Goal: Task Accomplishment & Management: Manage account settings

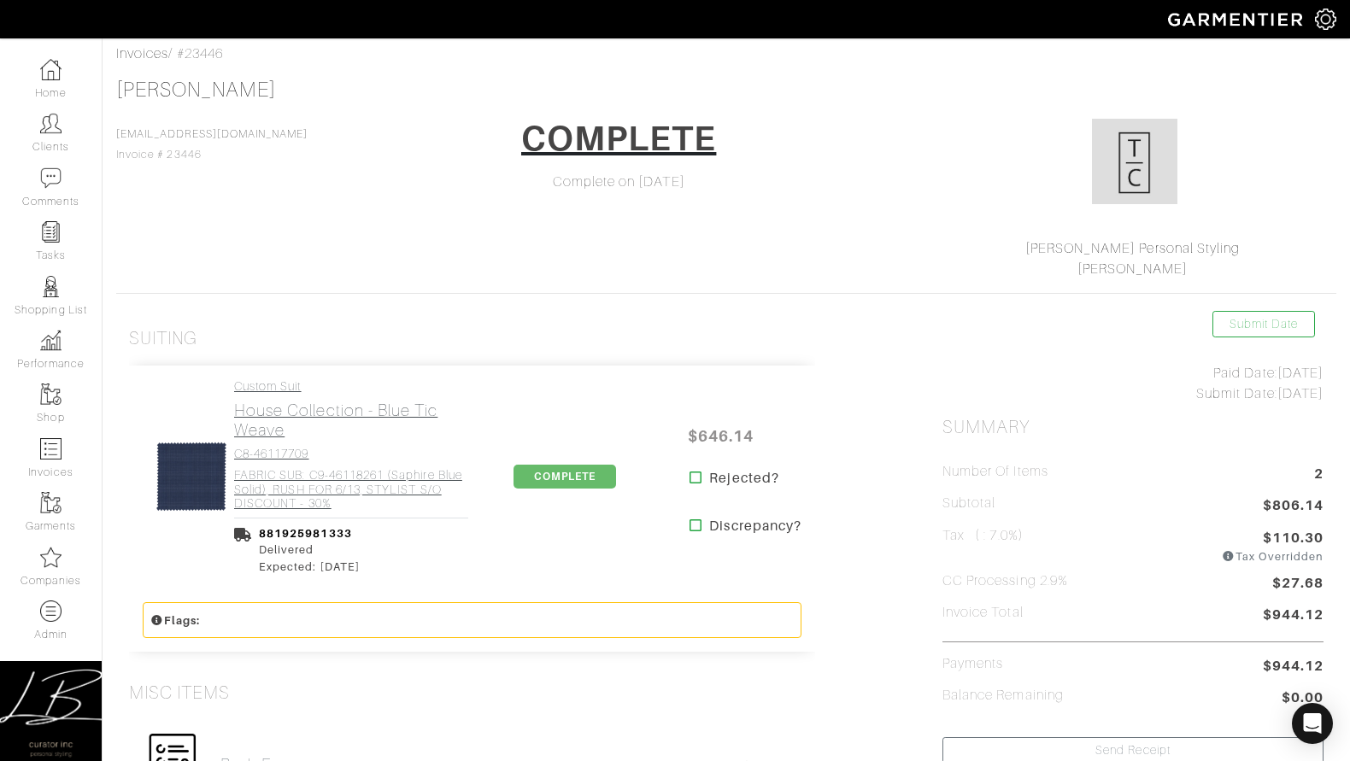
scroll to position [56, 0]
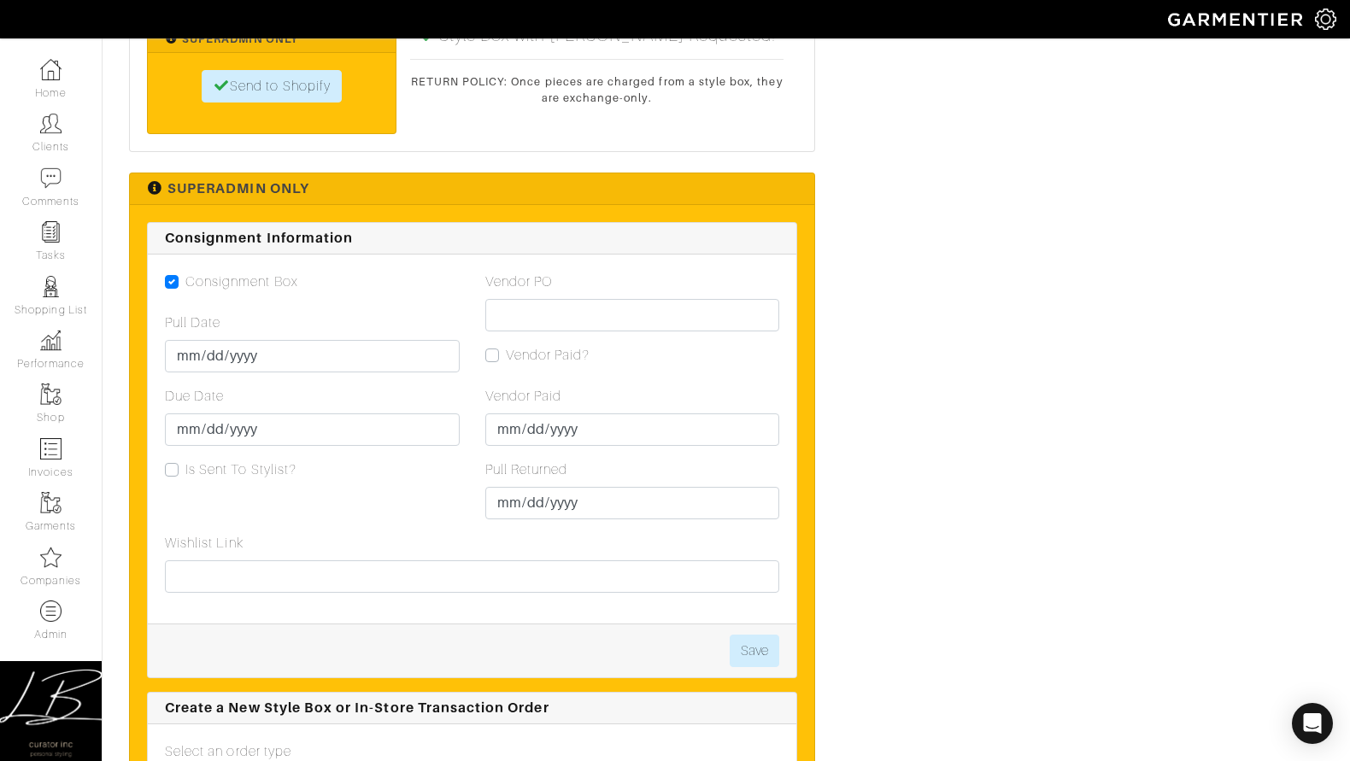
scroll to position [2239, 0]
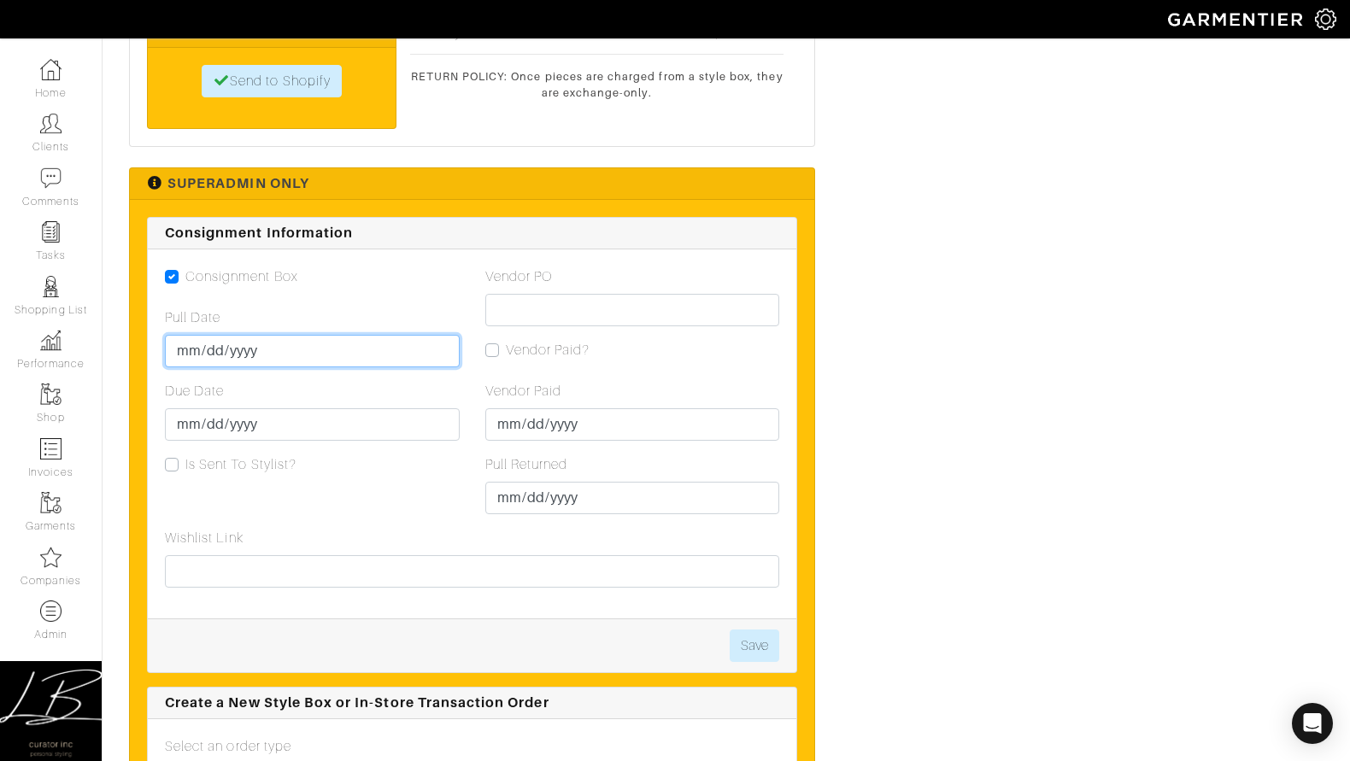
click at [185, 344] on input "Pull Date" at bounding box center [312, 351] width 295 height 32
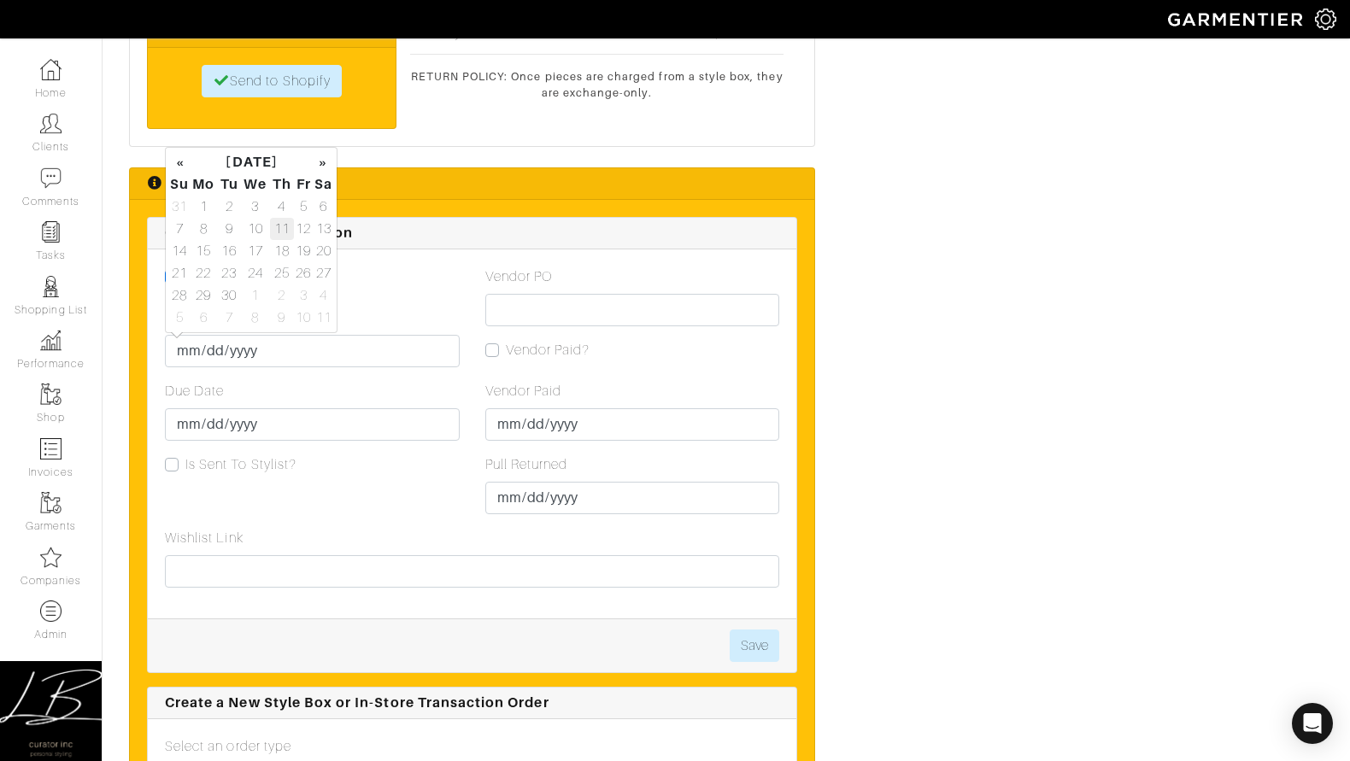
click at [279, 236] on td "11" at bounding box center [282, 229] width 24 height 22
type input "[DATE]"
click at [191, 424] on input "Due Date" at bounding box center [312, 424] width 295 height 32
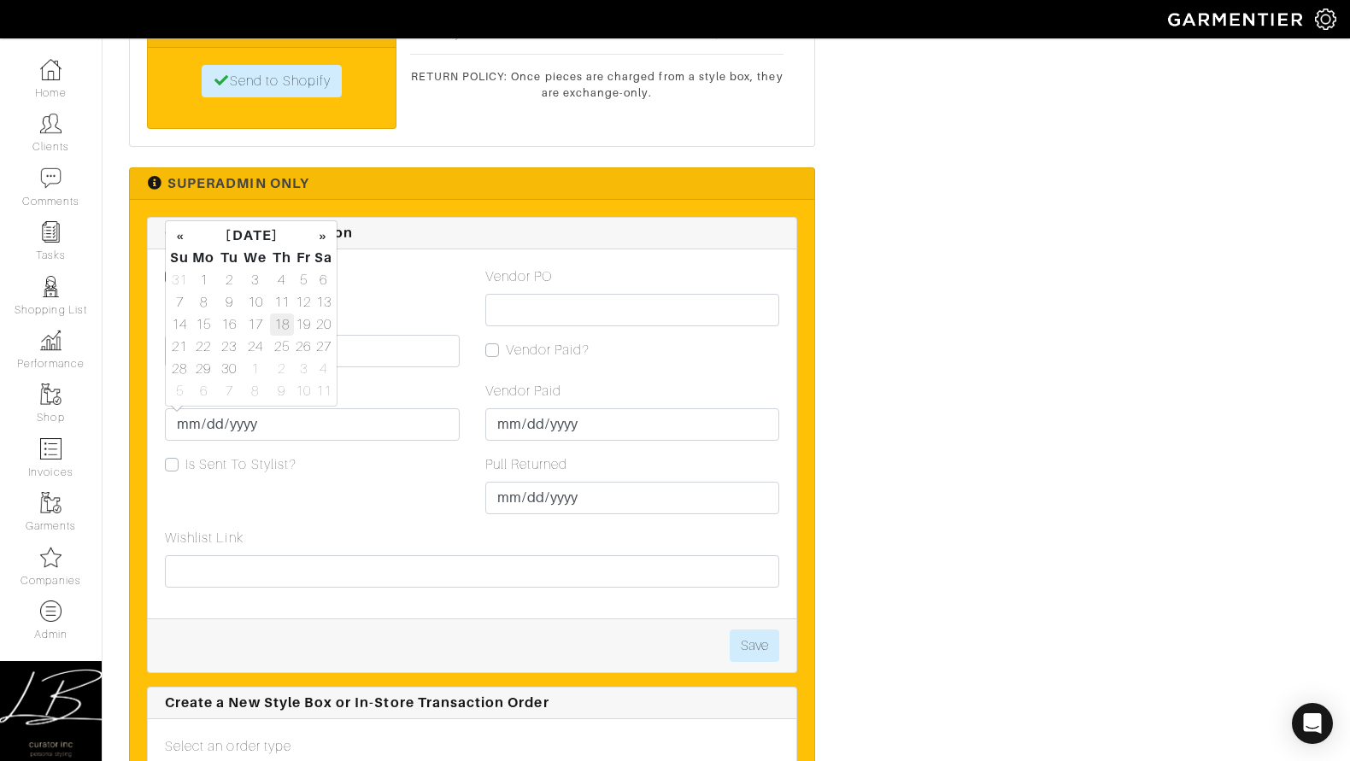
click at [285, 324] on td "18" at bounding box center [282, 325] width 24 height 22
type input "2025-09-18"
click at [752, 636] on button "Save" at bounding box center [755, 646] width 50 height 32
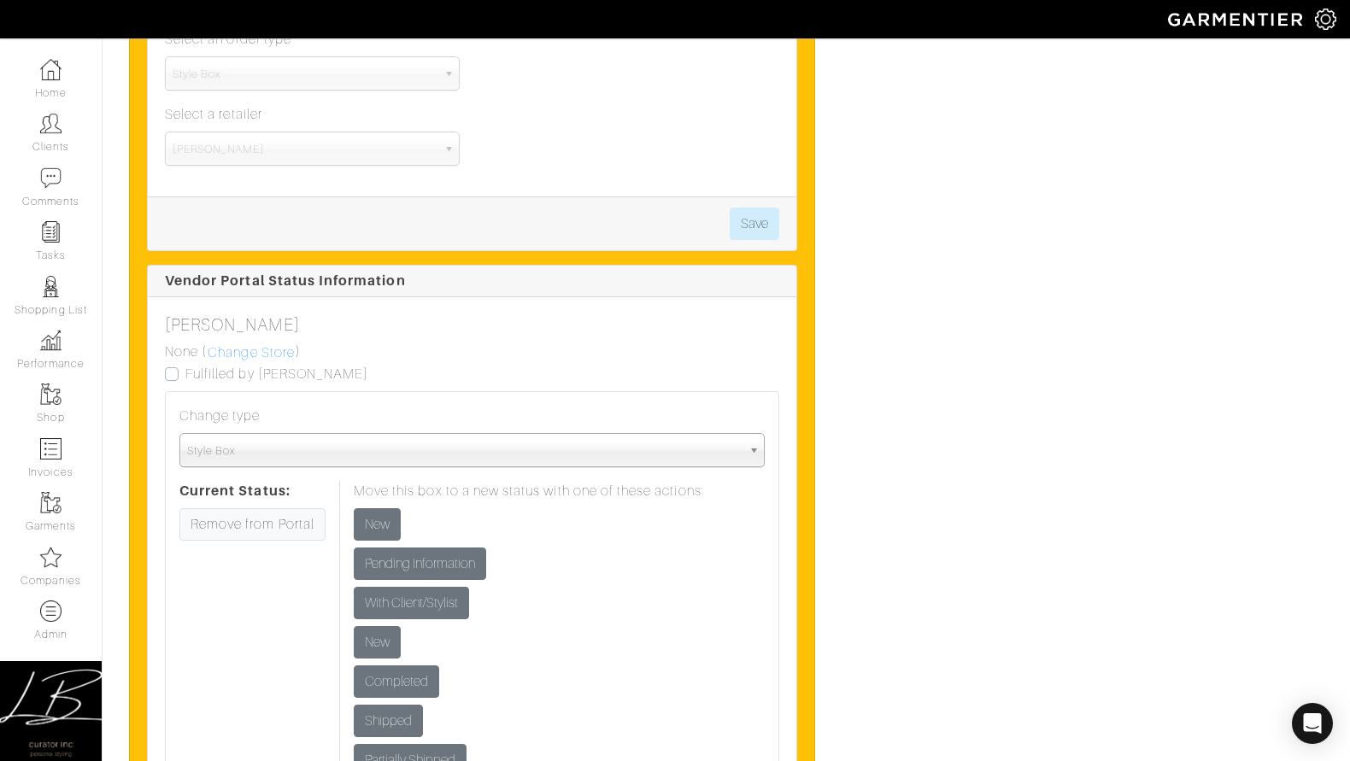
scroll to position [2949, 0]
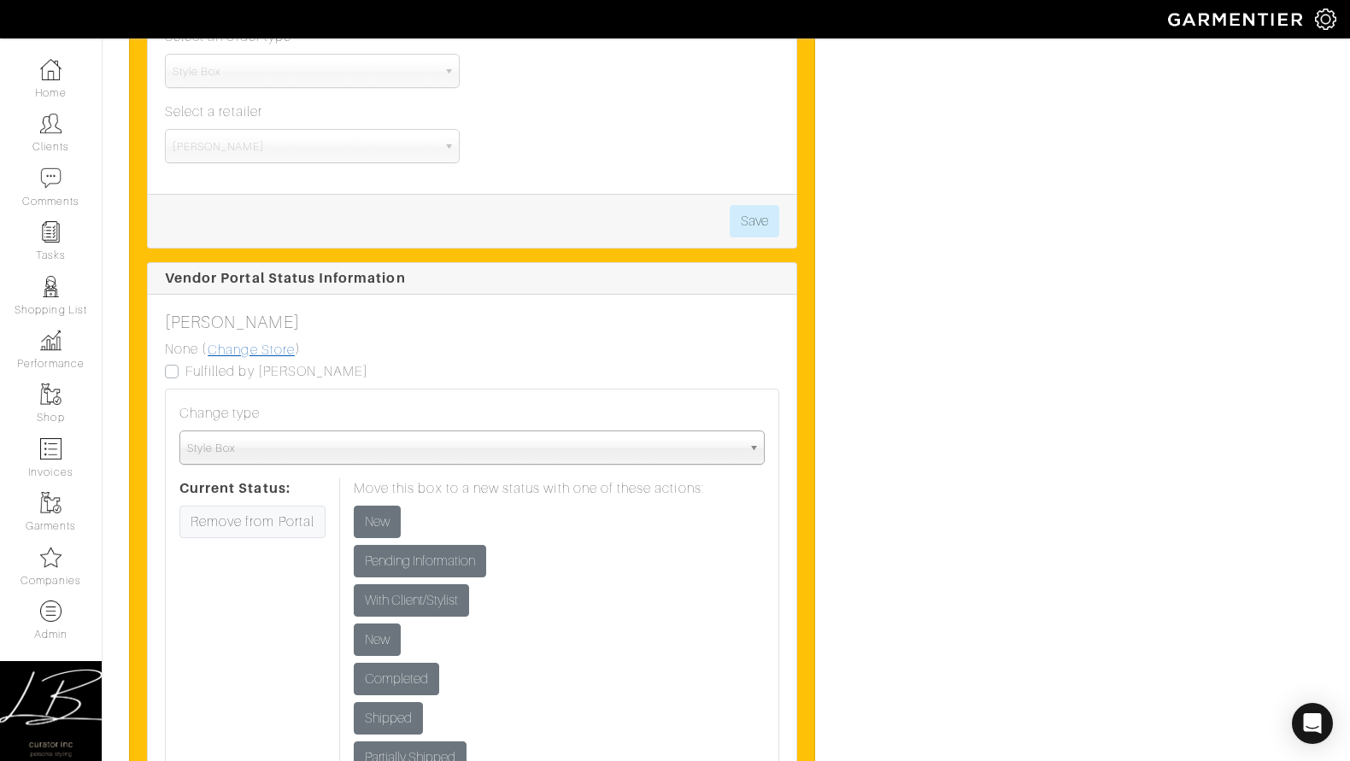
click at [246, 345] on link "Change Store" at bounding box center [251, 350] width 89 height 22
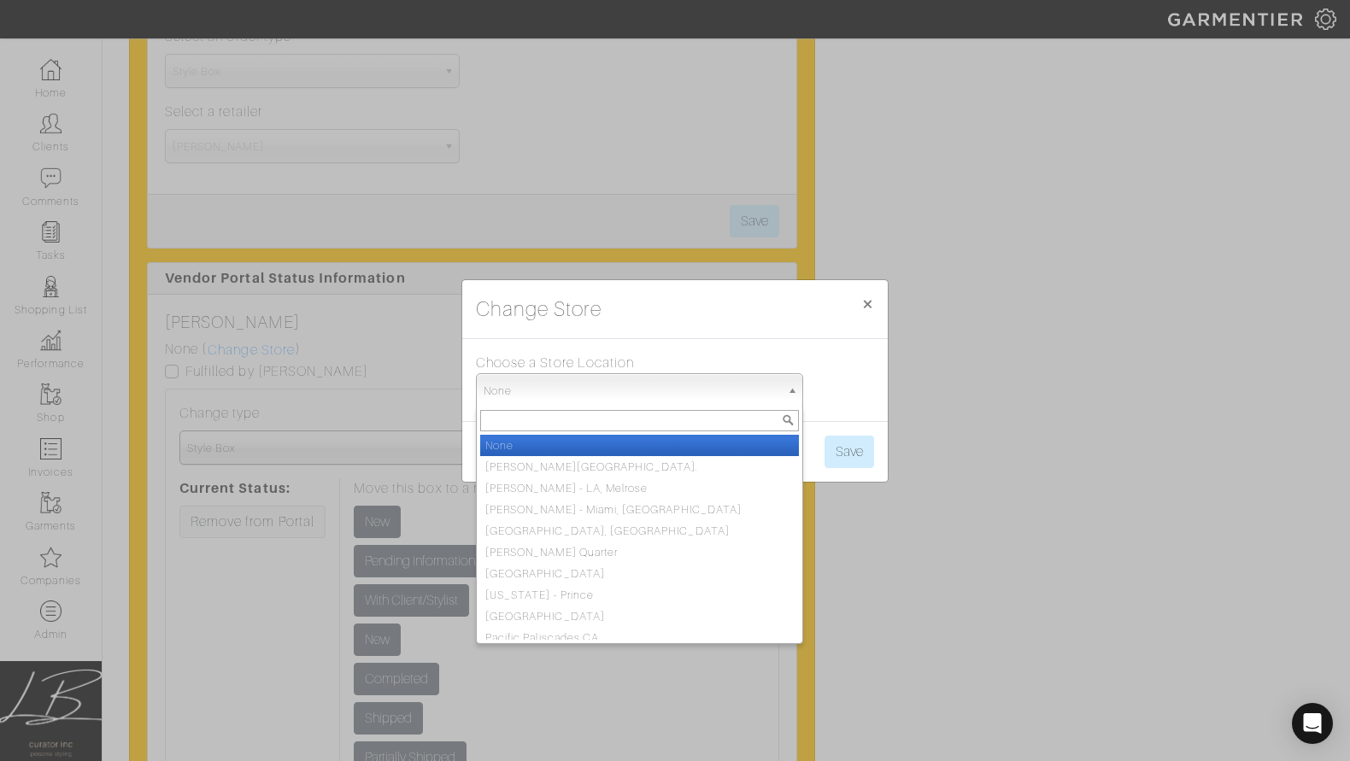
click at [523, 388] on span "None" at bounding box center [632, 391] width 297 height 34
type input "chic"
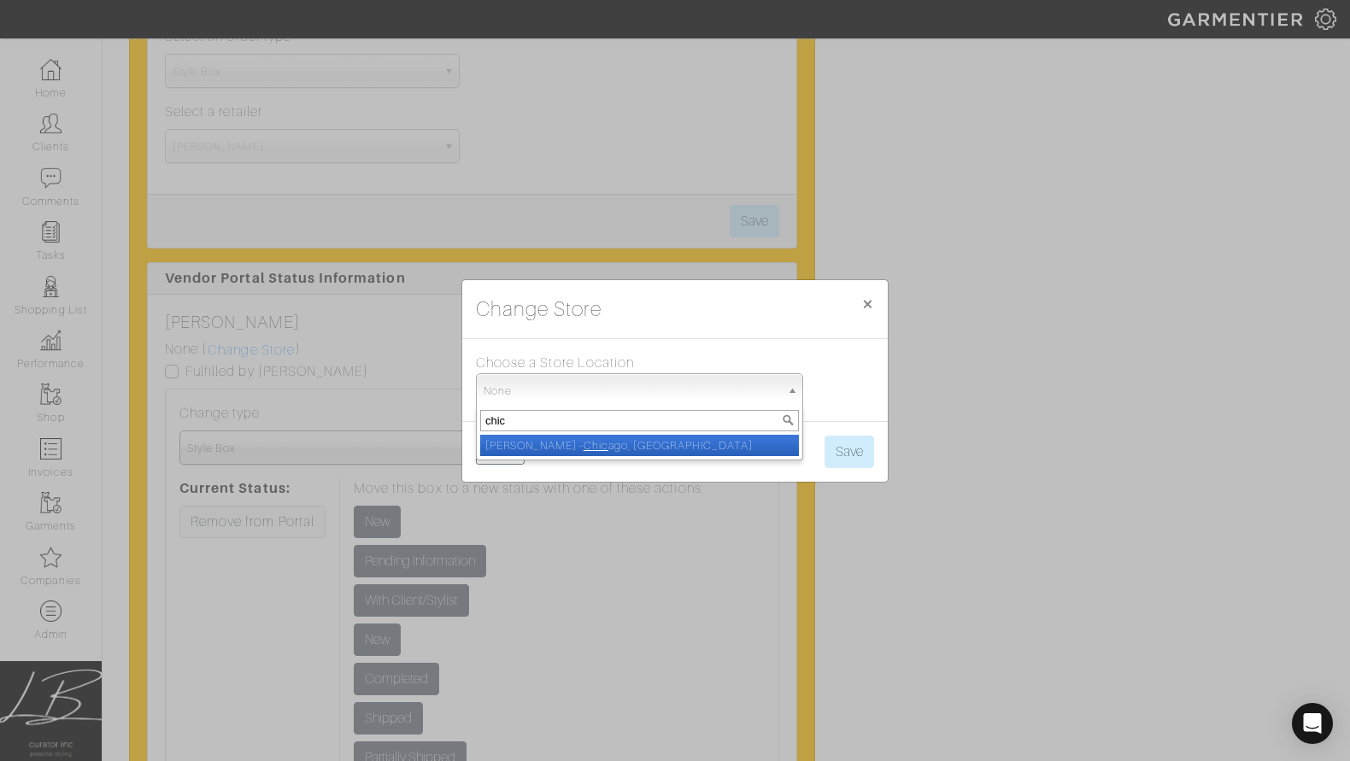
select select "5"
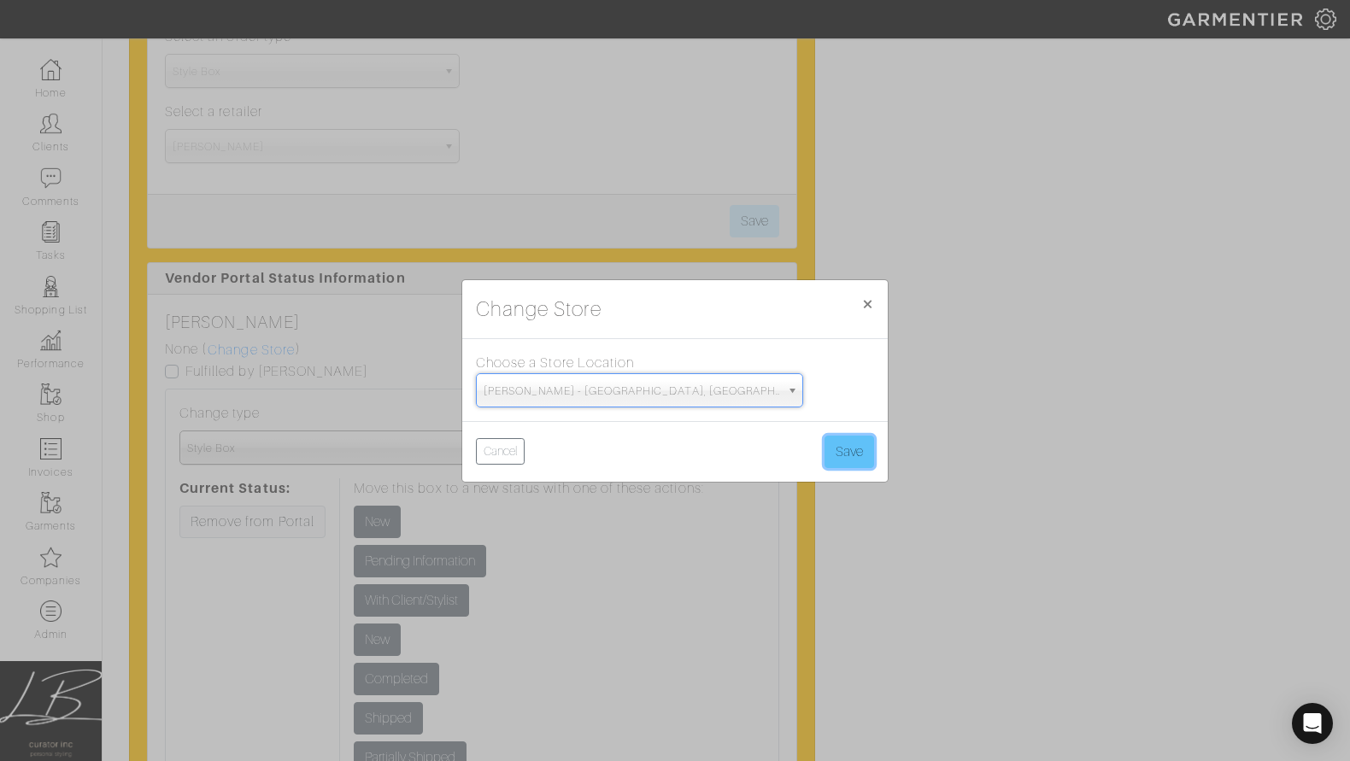
click at [855, 448] on button "Save" at bounding box center [850, 452] width 50 height 32
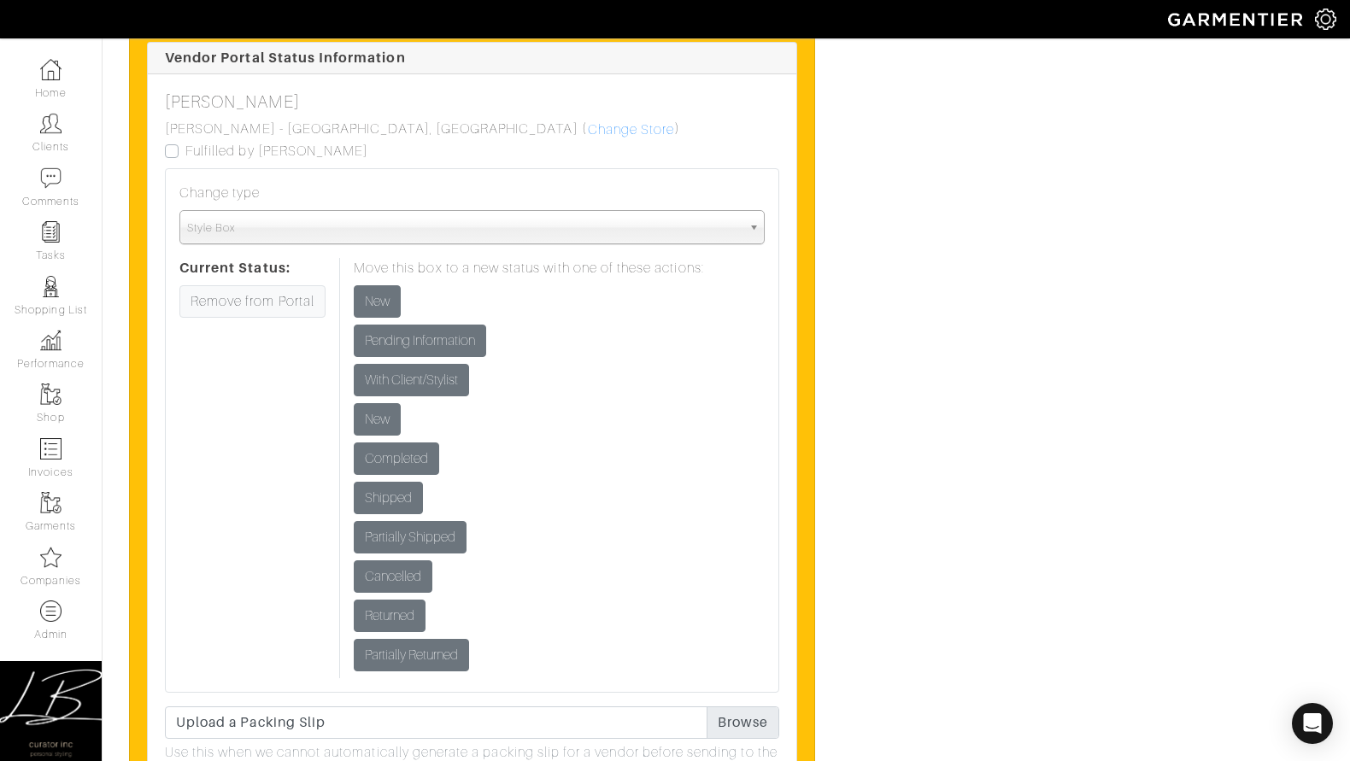
scroll to position [3182, 0]
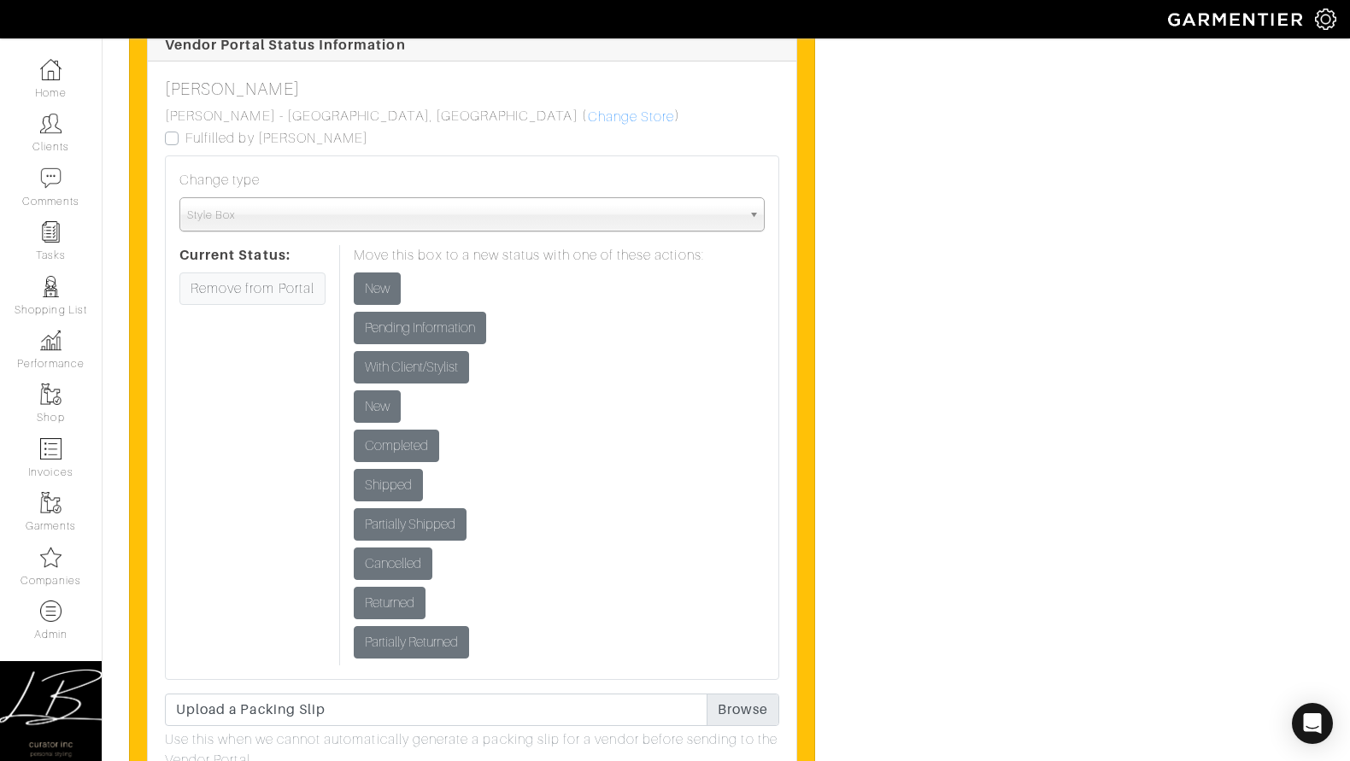
click at [600, 411] on form "New" at bounding box center [529, 407] width 350 height 32
click at [388, 287] on input "New" at bounding box center [377, 289] width 47 height 32
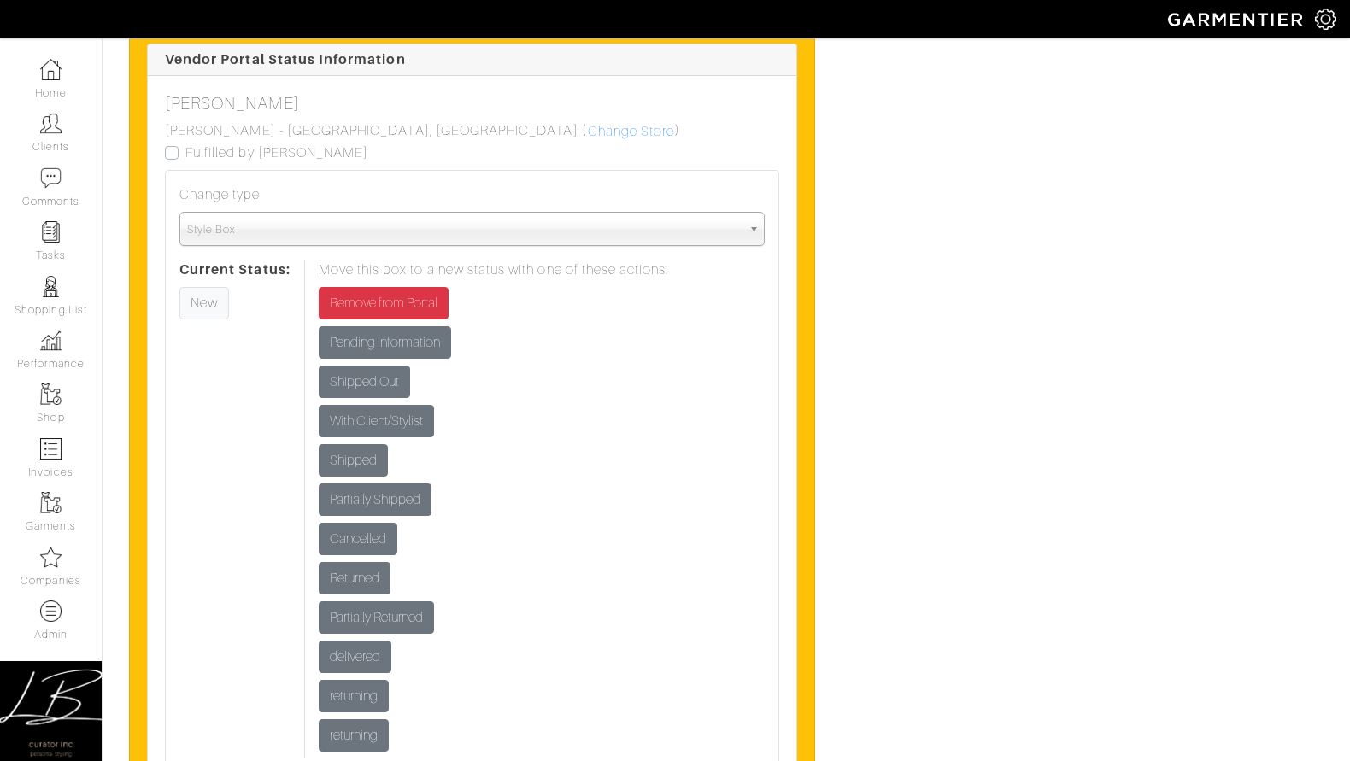
scroll to position [3183, 0]
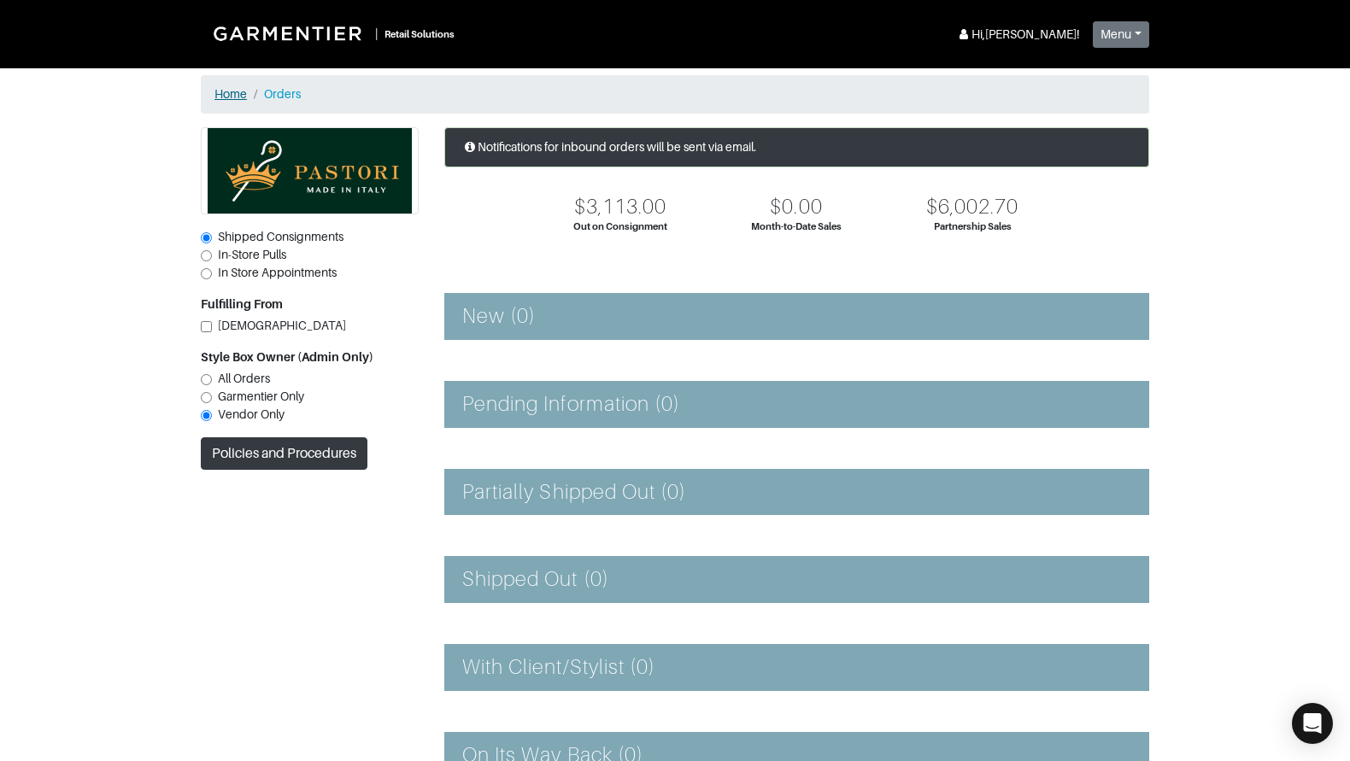
click at [236, 98] on link "Home" at bounding box center [230, 94] width 32 height 14
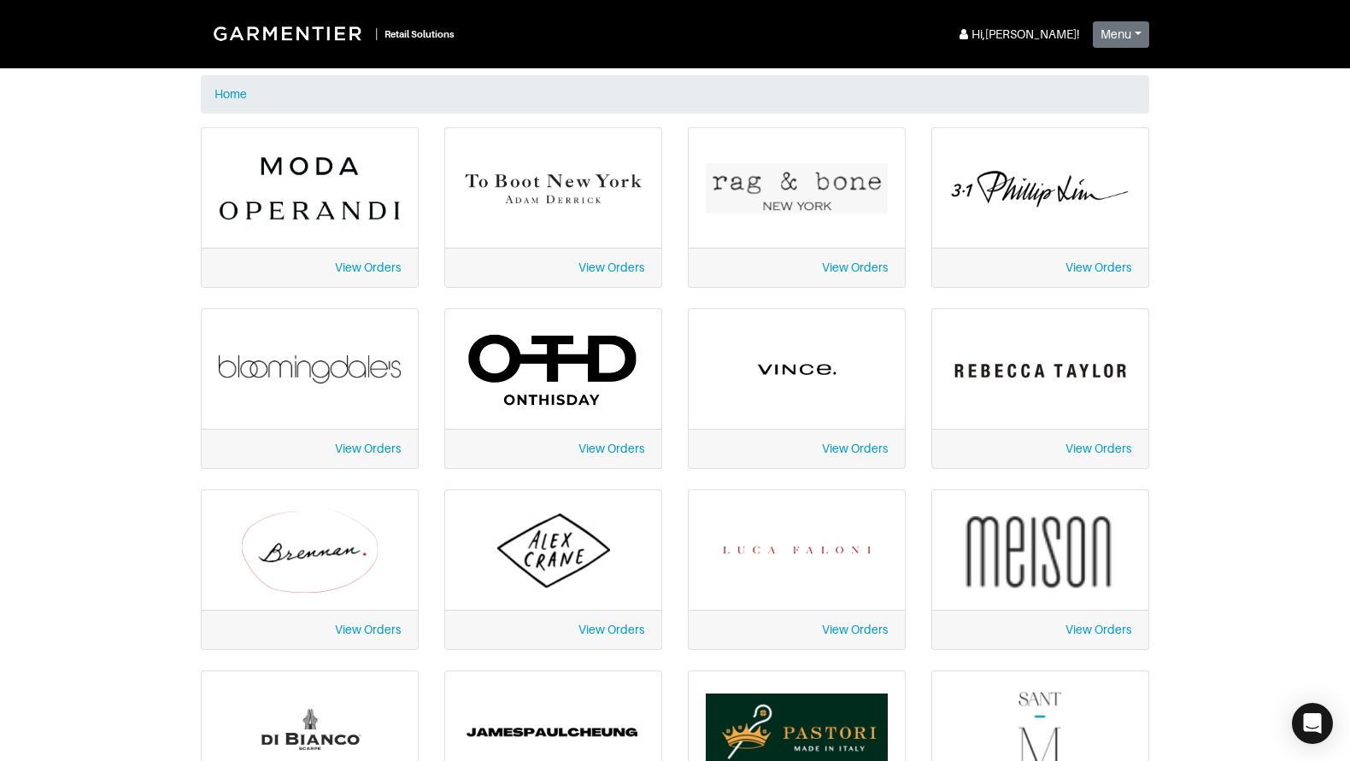
click at [837, 449] on link "View Orders" at bounding box center [855, 449] width 66 height 14
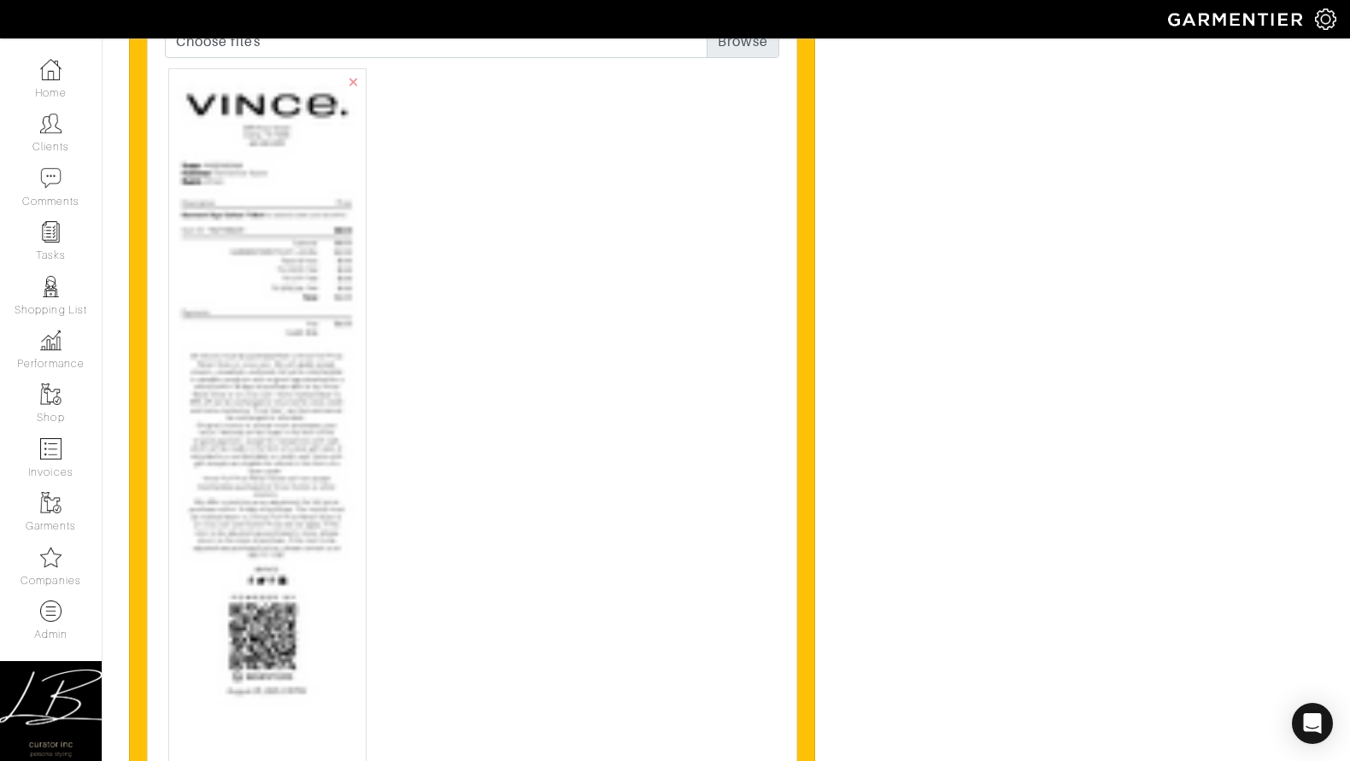
scroll to position [5072, 0]
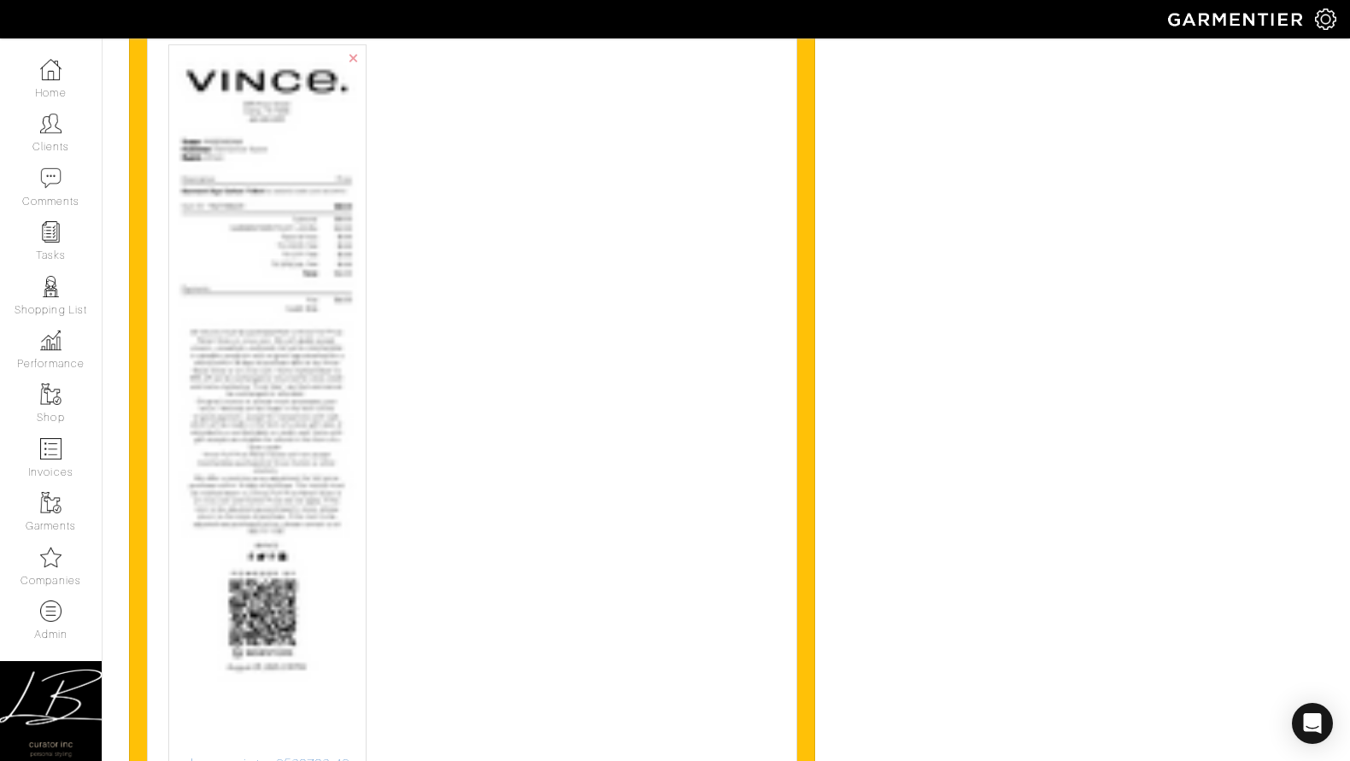
click at [337, 244] on img at bounding box center [267, 403] width 183 height 702
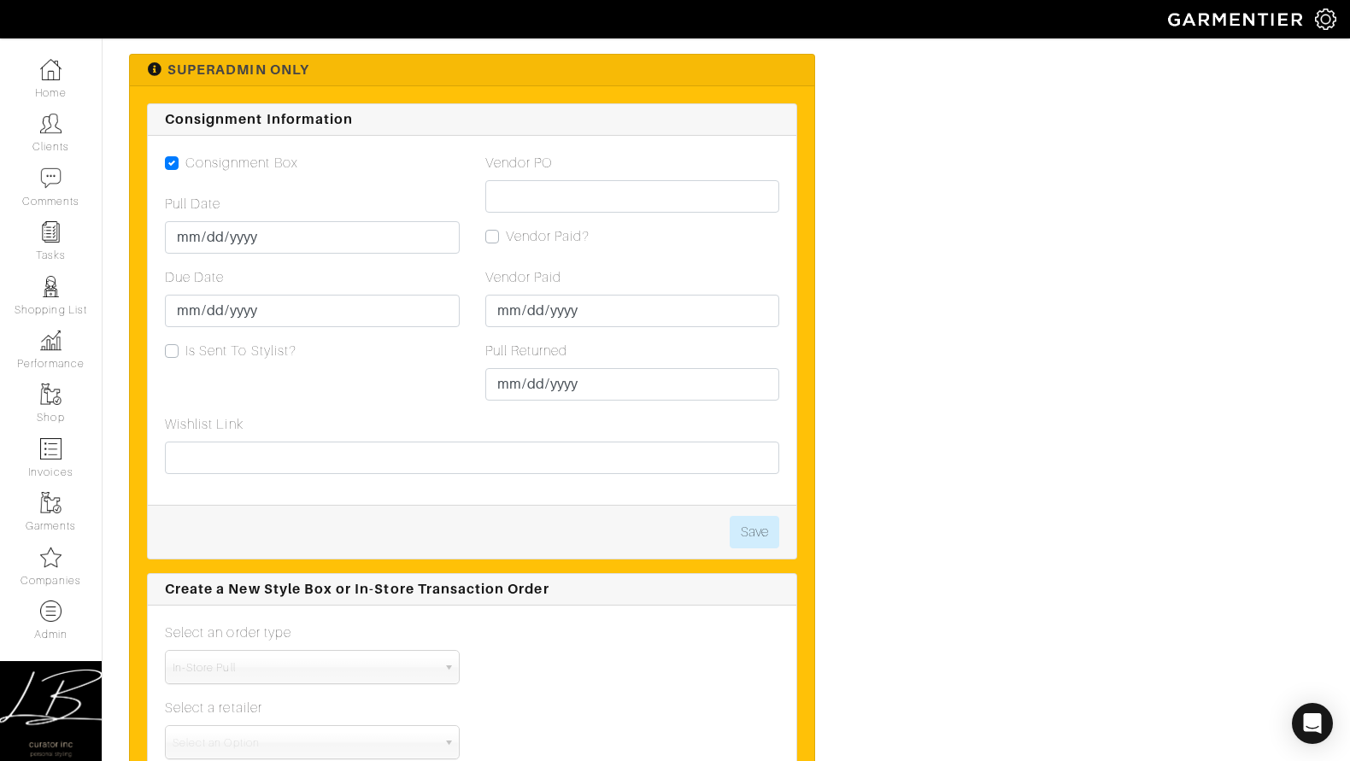
scroll to position [1831, 0]
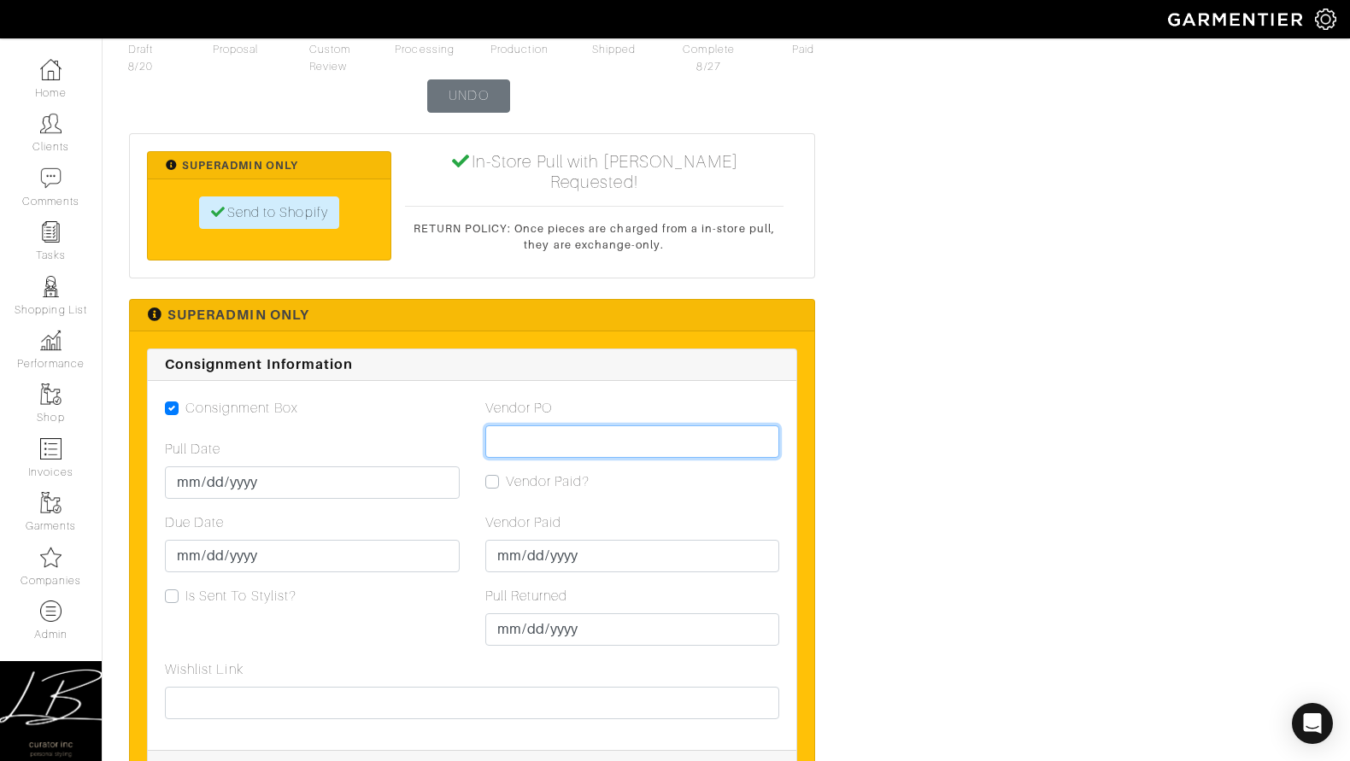
click at [544, 442] on input "Vendor PO" at bounding box center [632, 442] width 295 height 32
paste input "VN0003402468"
type input "VN0003402468"
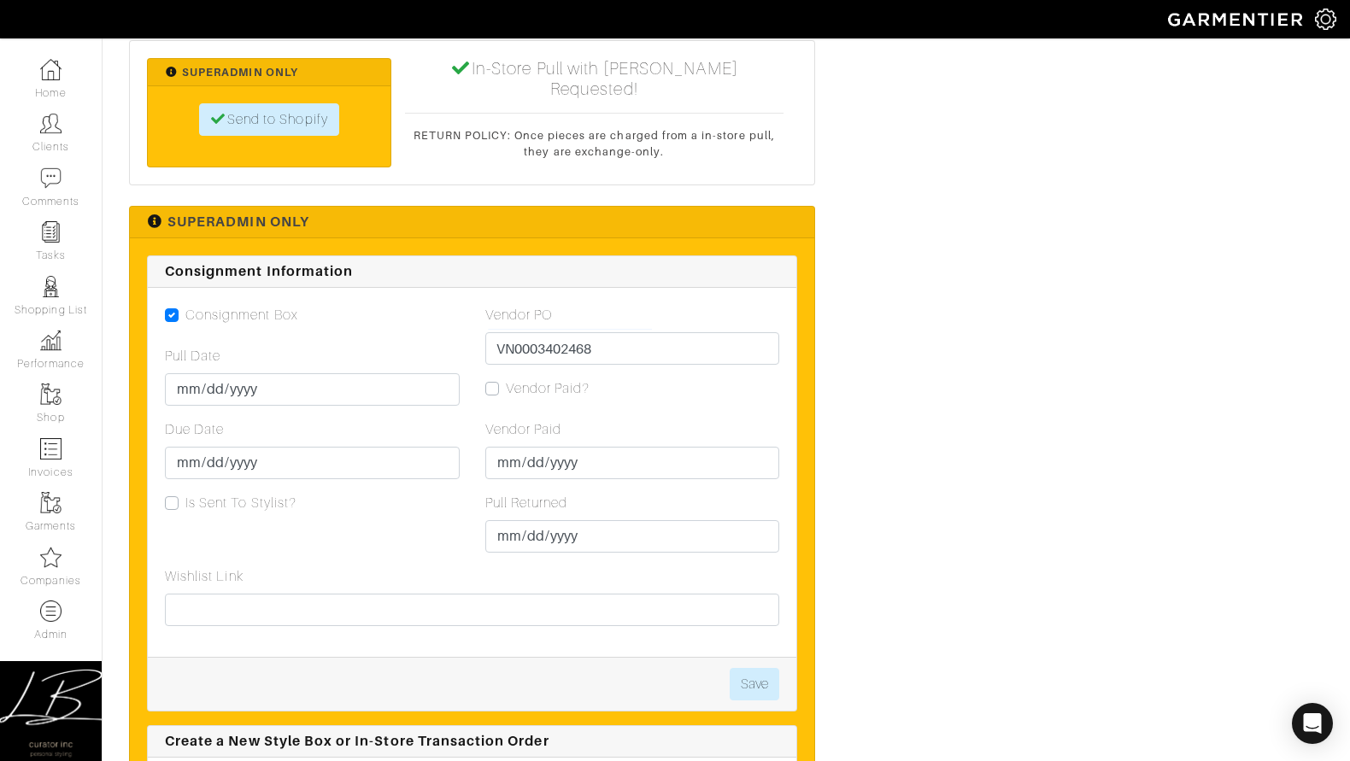
scroll to position [1972, 0]
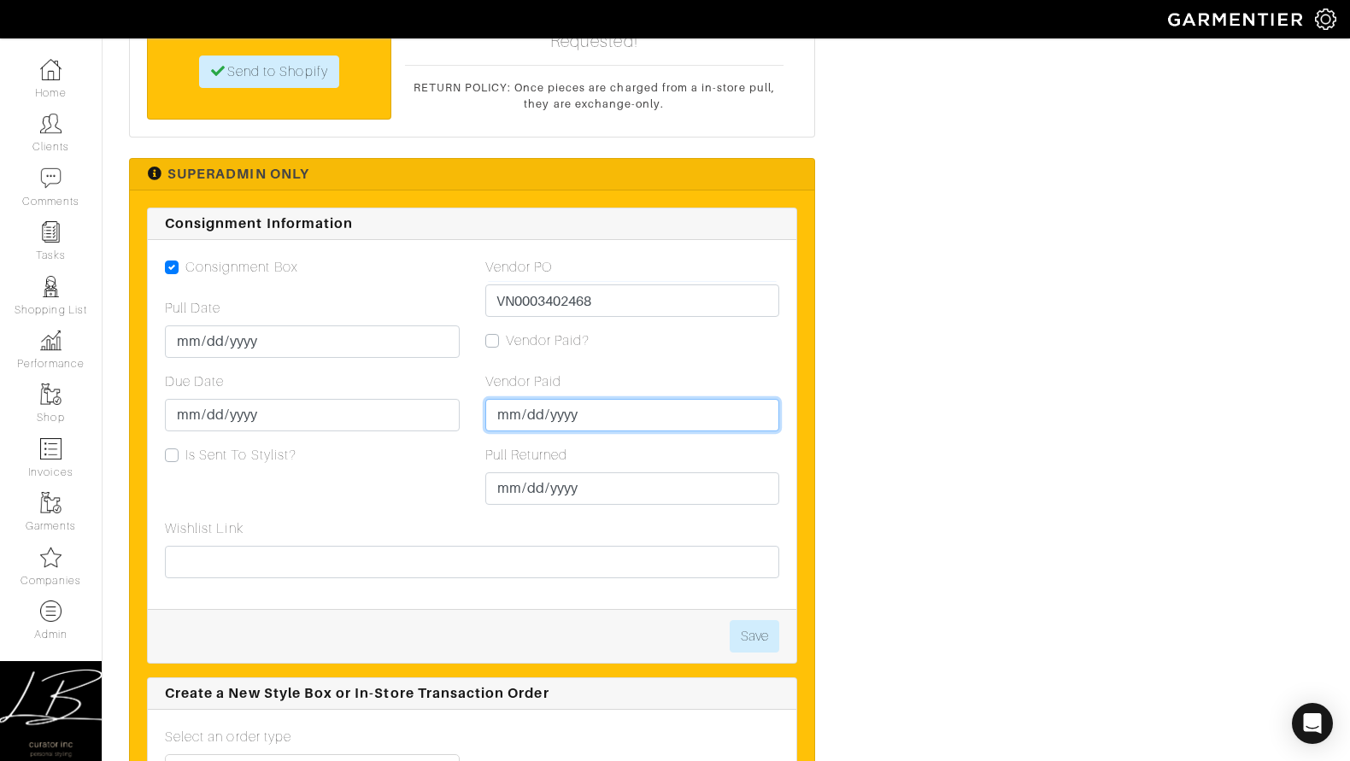
click at [499, 413] on input "Vendor Paid" at bounding box center [632, 415] width 295 height 32
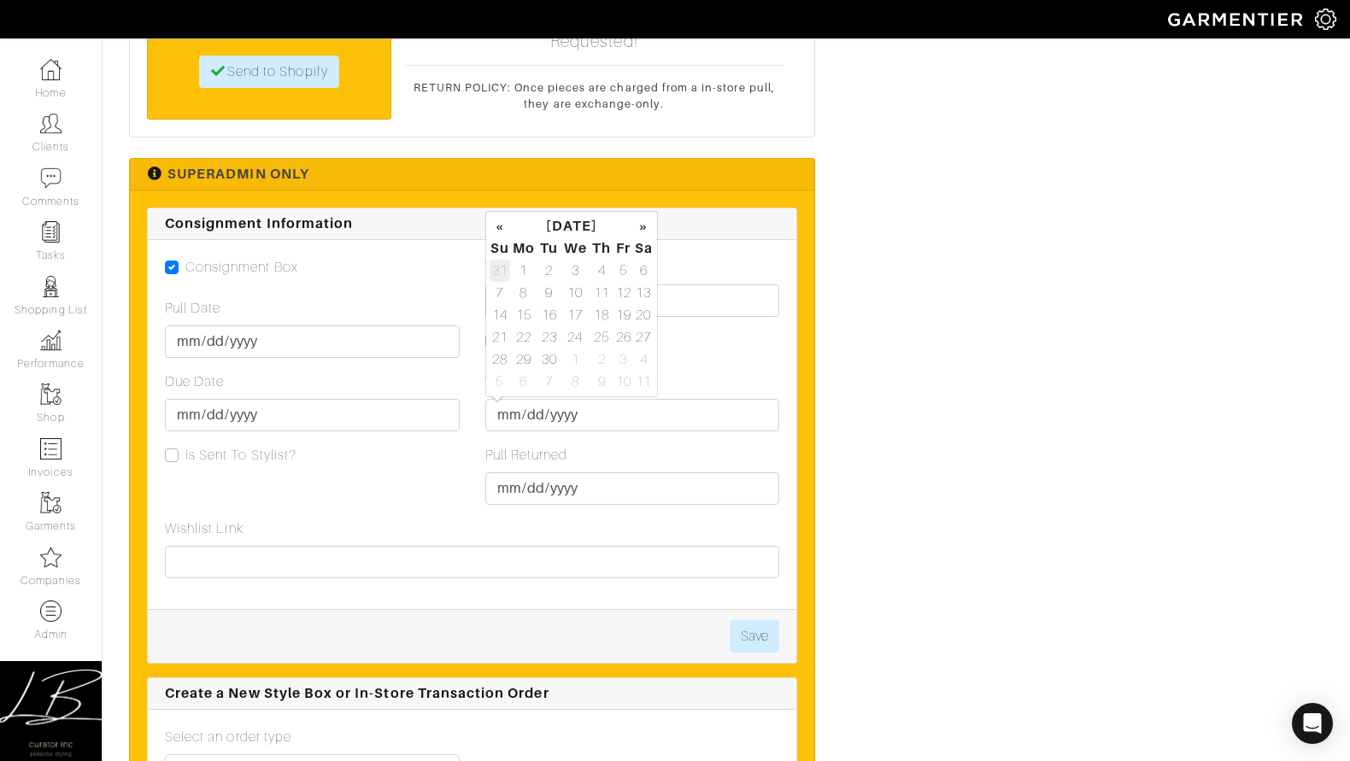
click at [505, 264] on td "31" at bounding box center [500, 271] width 21 height 22
click at [622, 359] on td "29" at bounding box center [624, 360] width 20 height 22
type input "2025-08-29"
drag, startPoint x: 779, startPoint y: 355, endPoint x: 677, endPoint y: 405, distance: 114.3
click at [779, 355] on div "Vendor PO VN0003402468 Vendor Paid? Vendor Paid 2025-08-29 Pull Returned" at bounding box center [633, 388] width 320 height 262
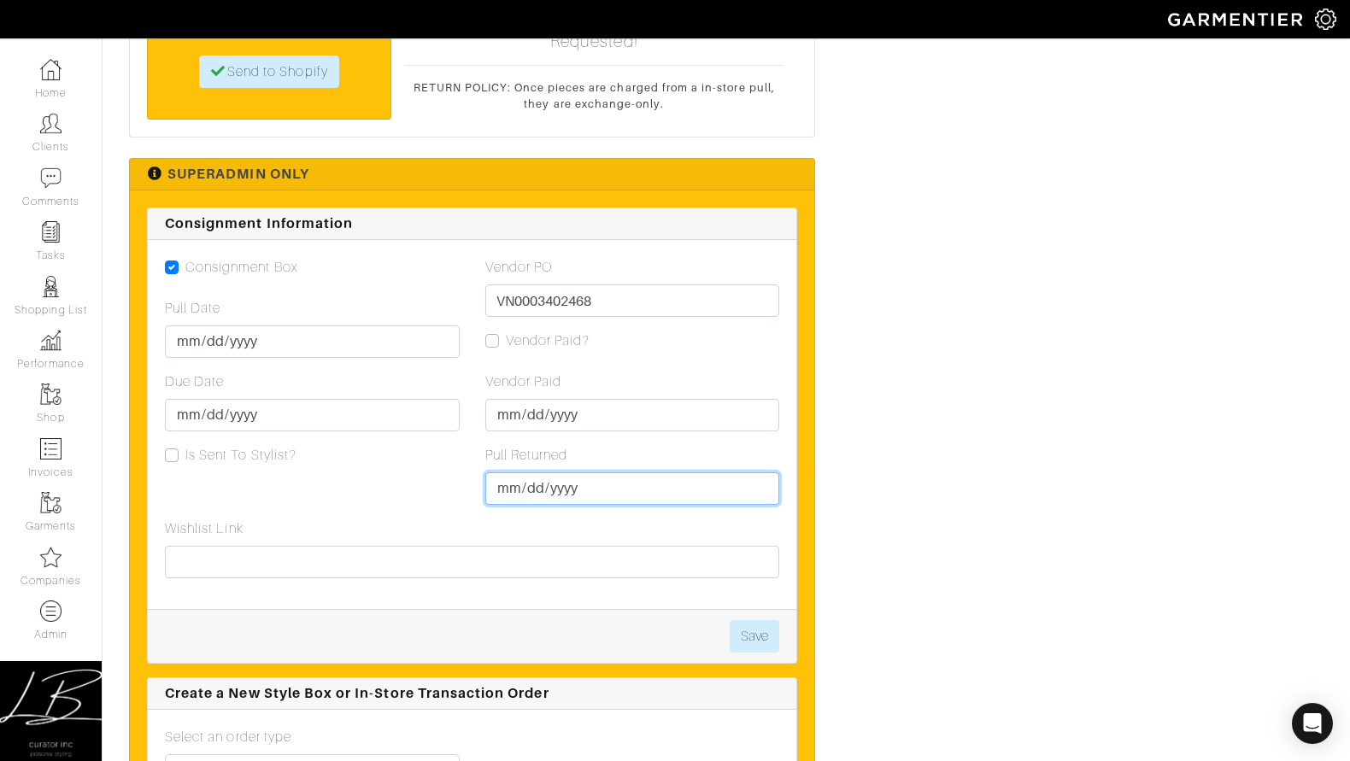
click at [508, 491] on input "Pull Returned" at bounding box center [632, 489] width 295 height 32
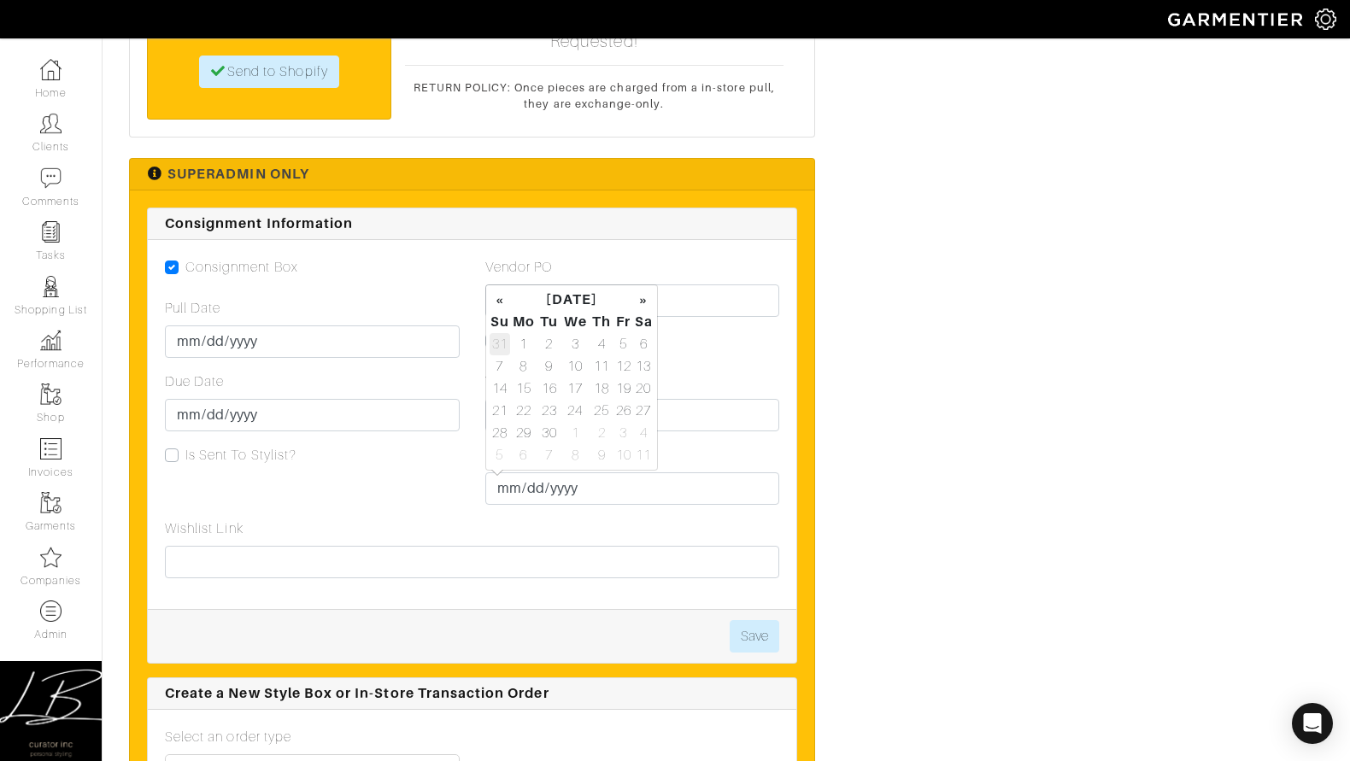
click at [490, 343] on td "31" at bounding box center [500, 344] width 21 height 22
click at [617, 433] on td "29" at bounding box center [624, 433] width 20 height 22
type input "2025-08-29"
click at [746, 631] on button "Save" at bounding box center [755, 636] width 50 height 32
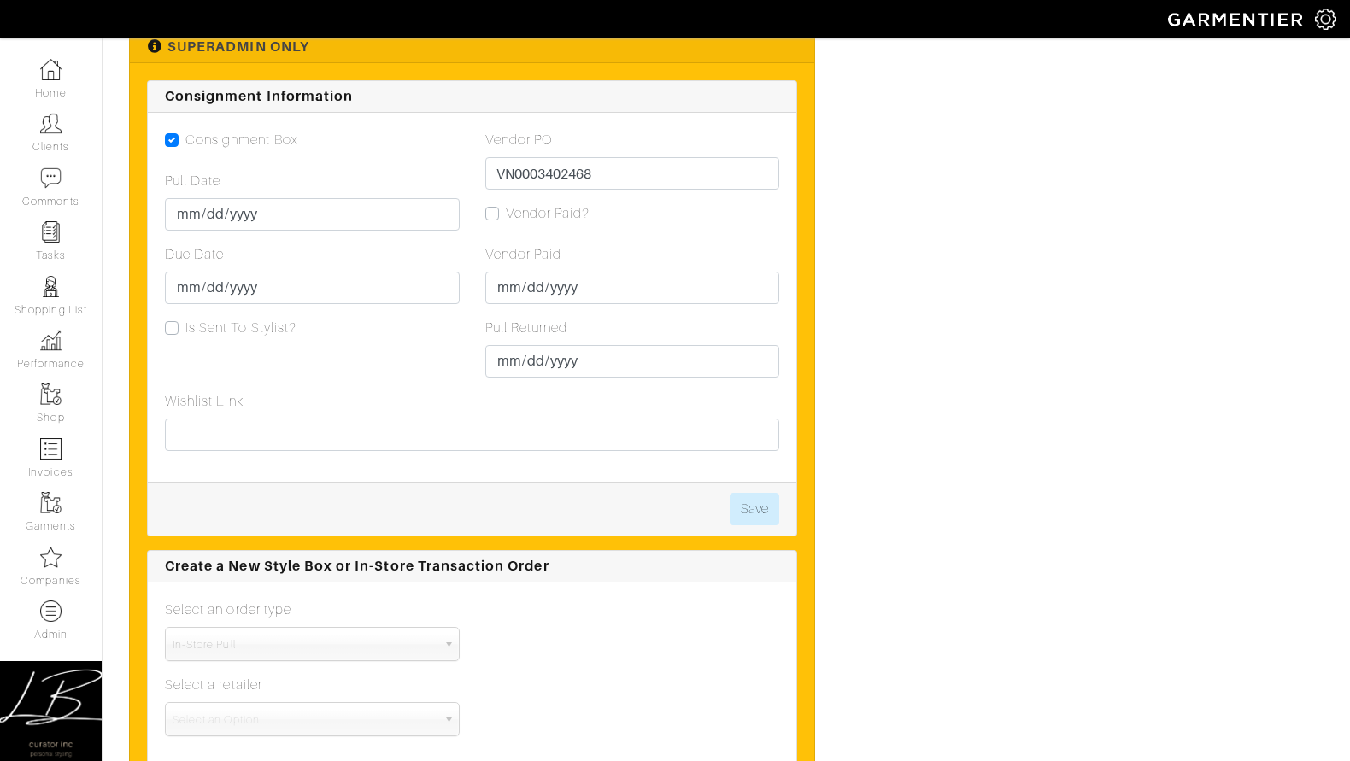
scroll to position [2101, 0]
click at [506, 214] on label "Vendor Paid?" at bounding box center [548, 213] width 85 height 21
click at [496, 214] on input "Vendor Paid?" at bounding box center [492, 211] width 14 height 17
checkbox input "true"
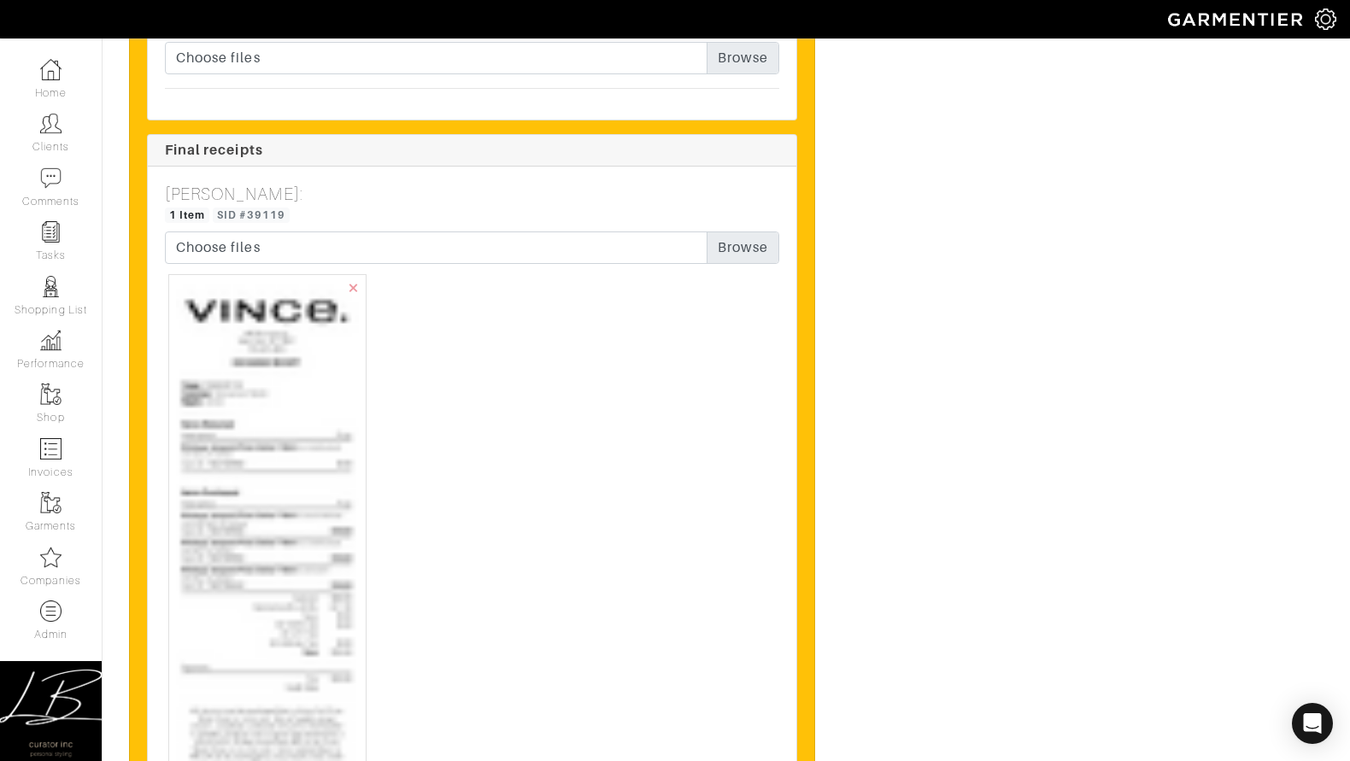
scroll to position [3935, 0]
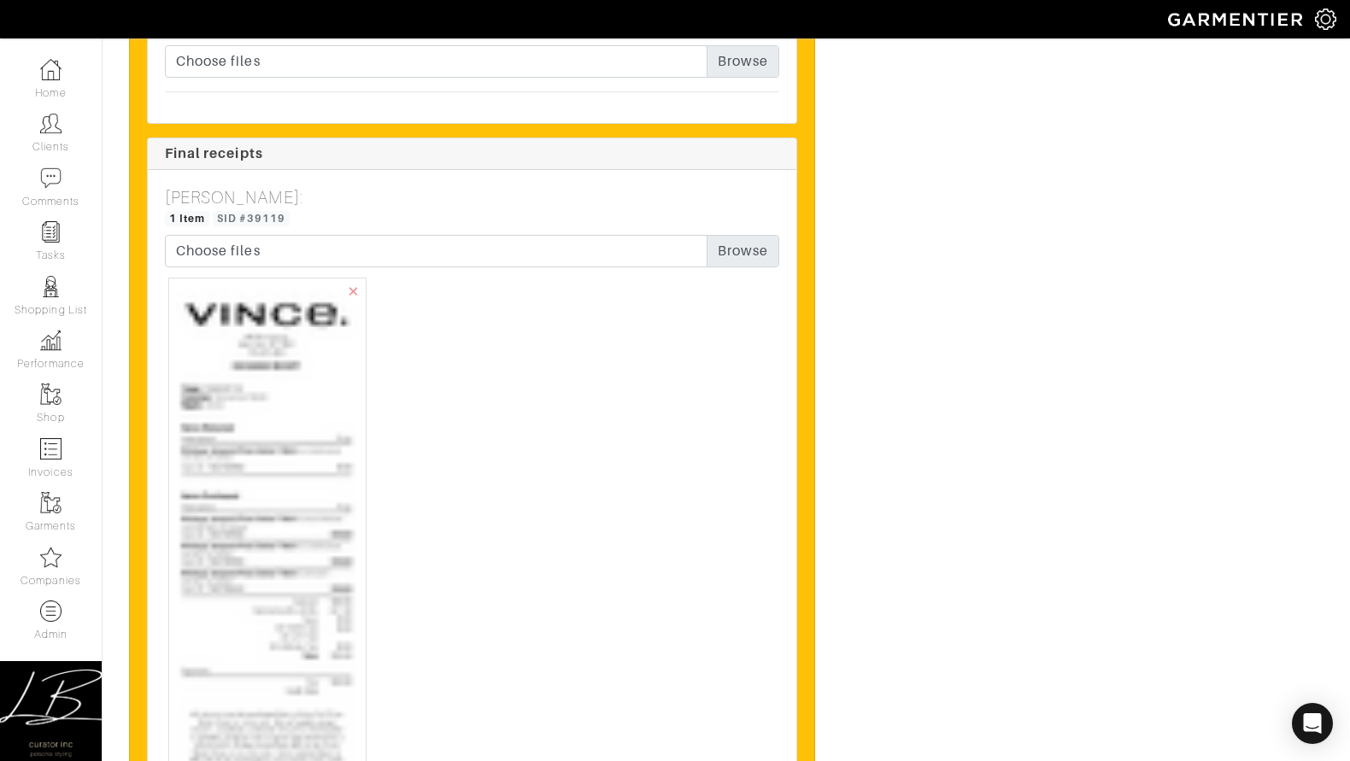
click at [289, 385] on img at bounding box center [267, 730] width 183 height 890
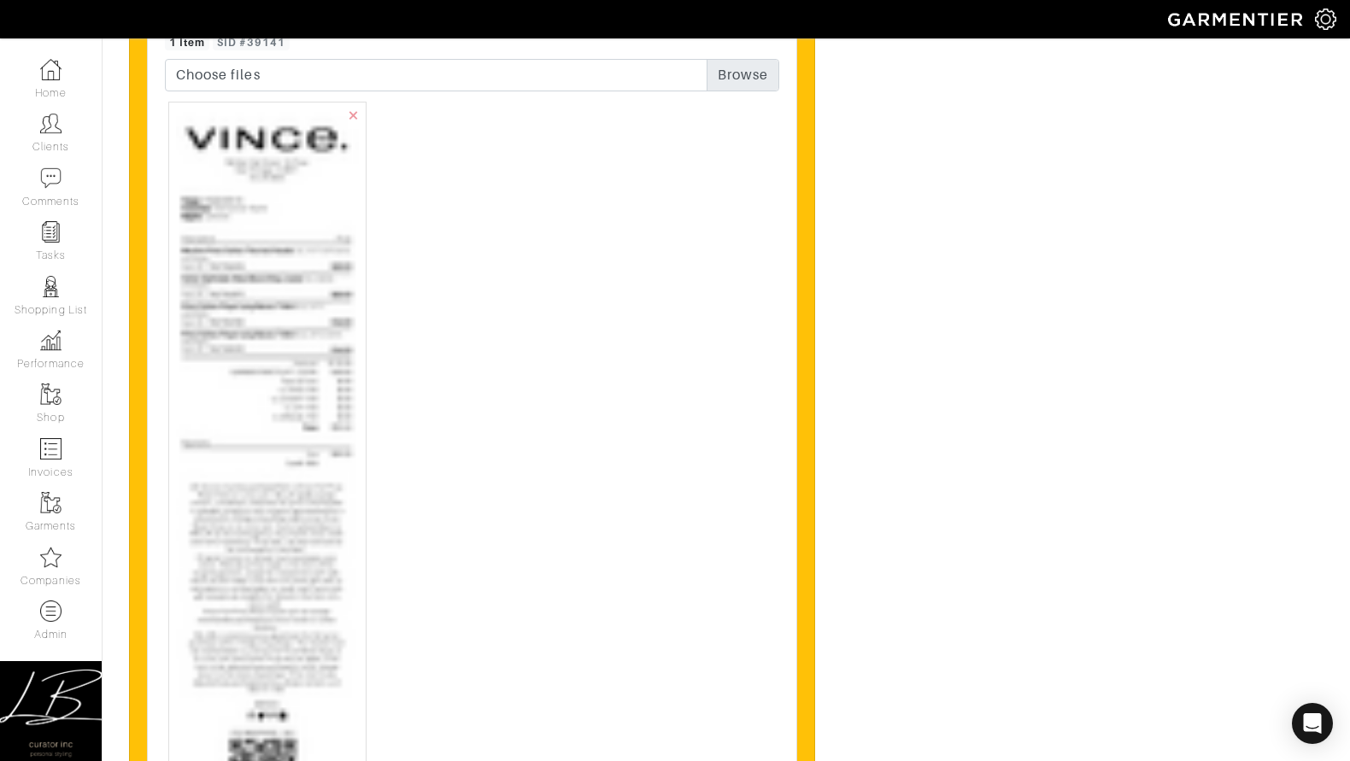
scroll to position [4343, 0]
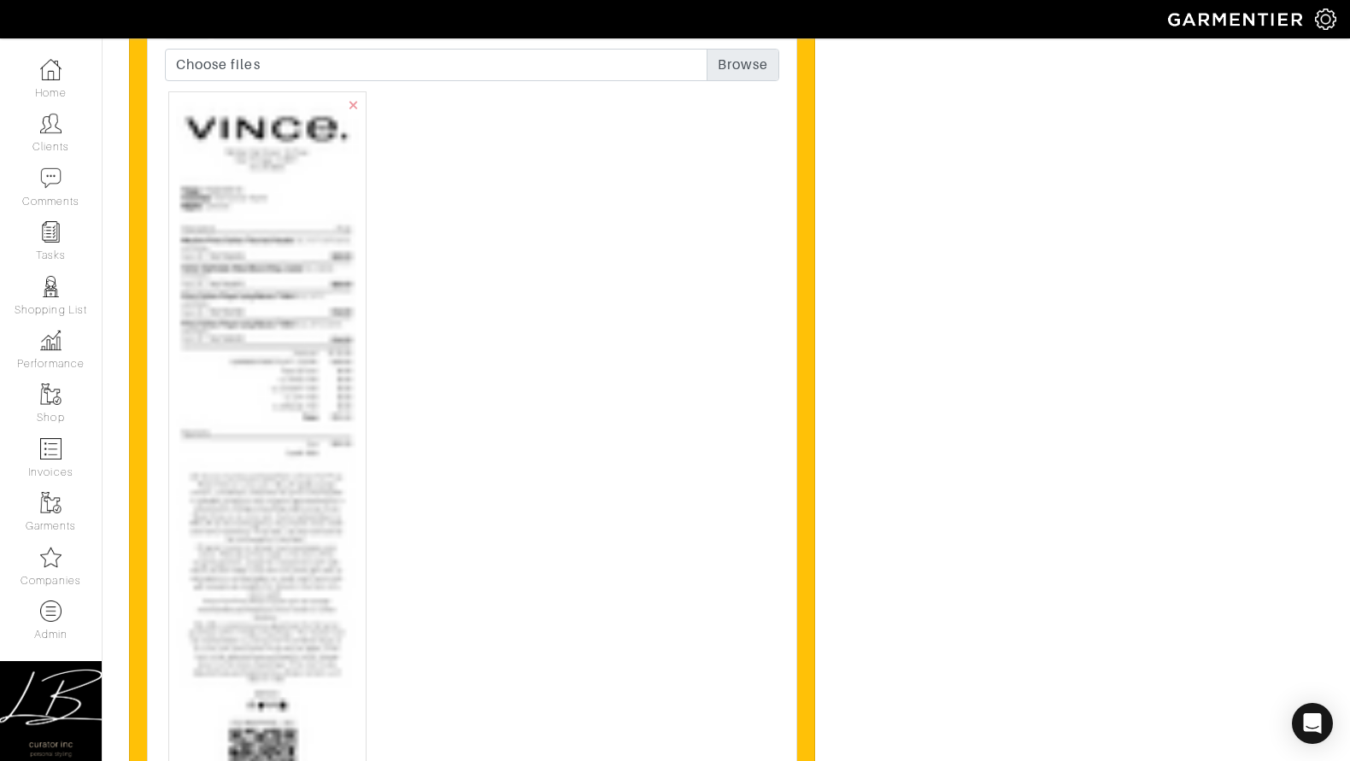
click at [314, 383] on img at bounding box center [267, 533] width 183 height 869
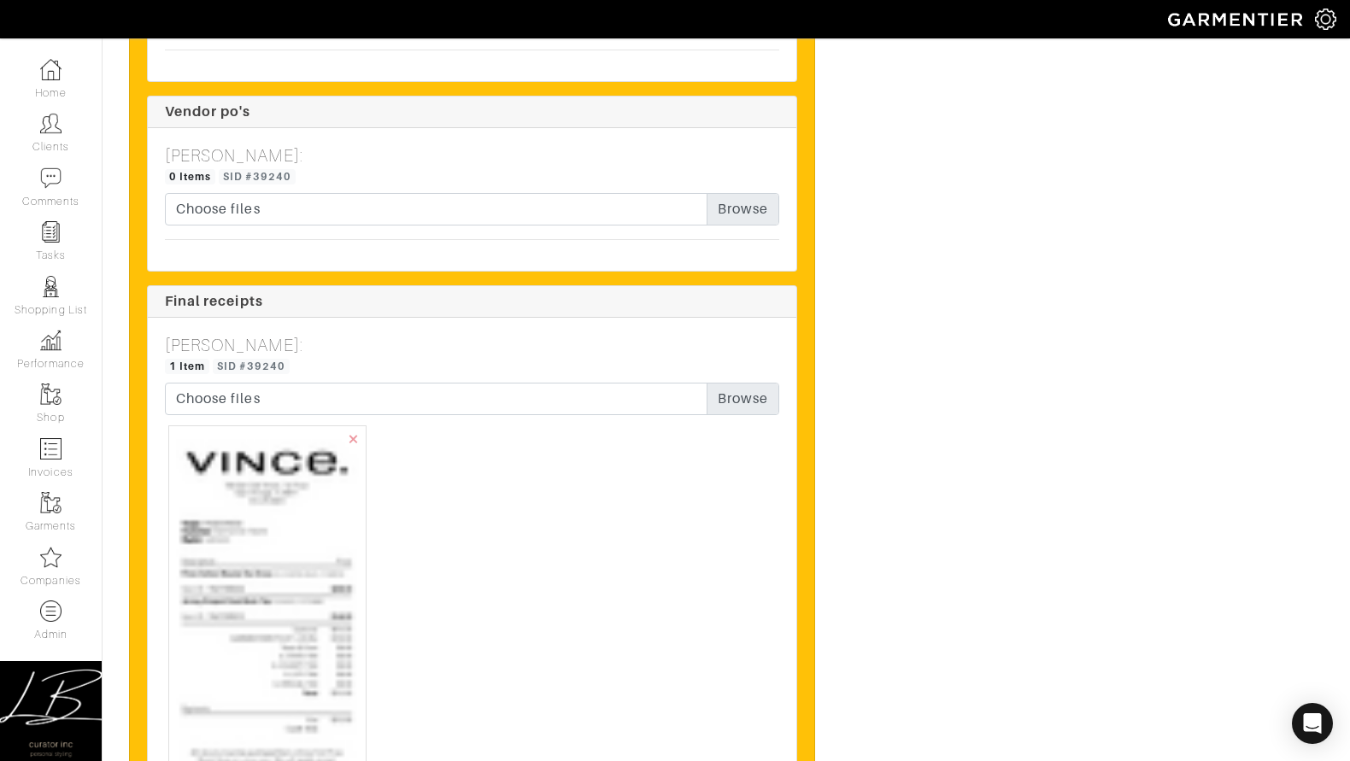
scroll to position [3413, 0]
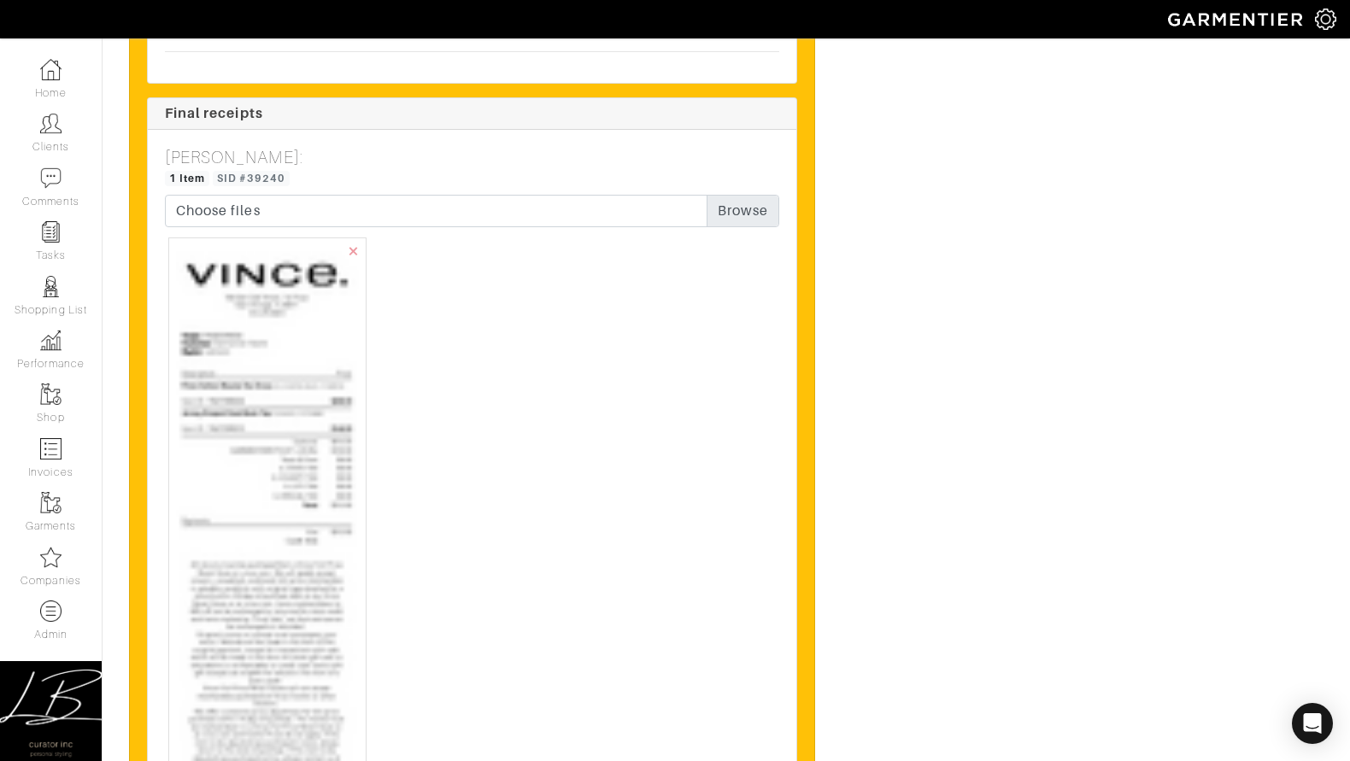
click at [319, 394] on img at bounding box center [267, 625] width 183 height 761
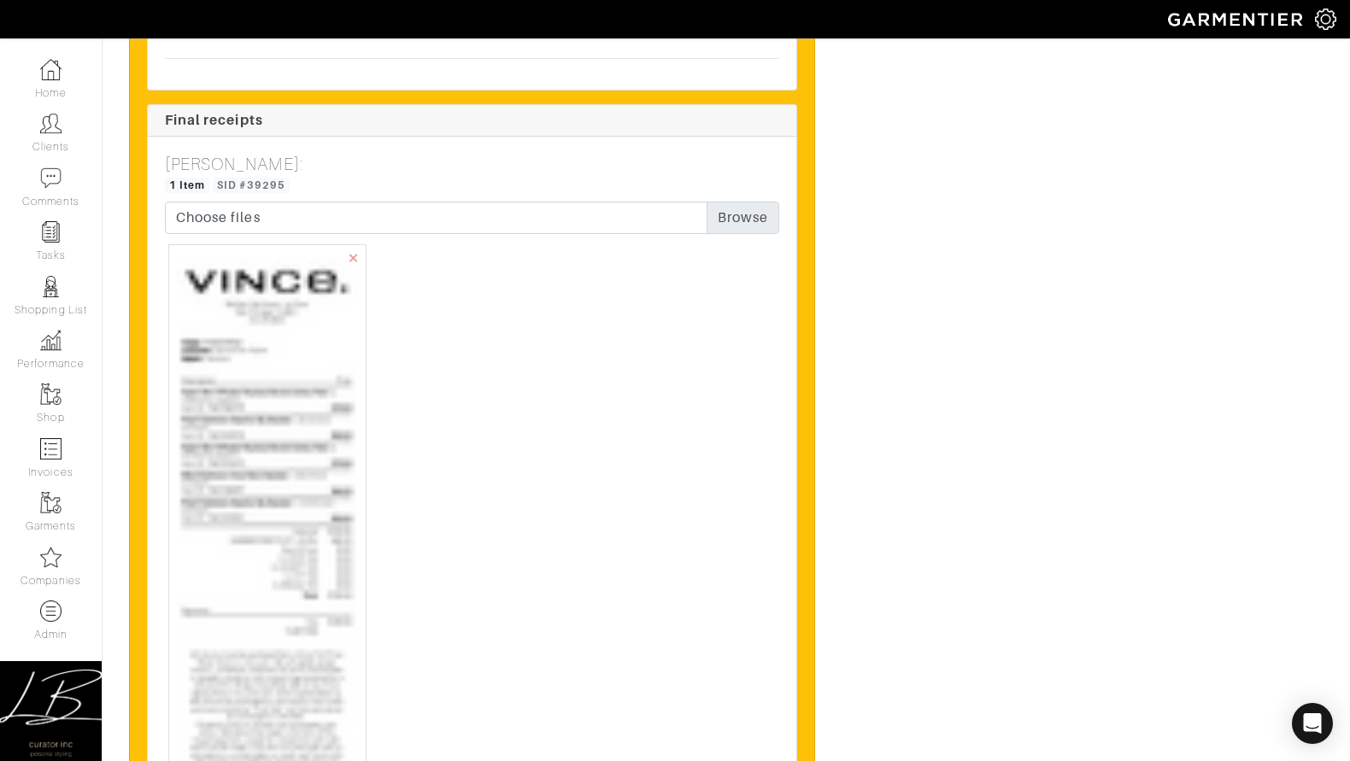
scroll to position [4231, 0]
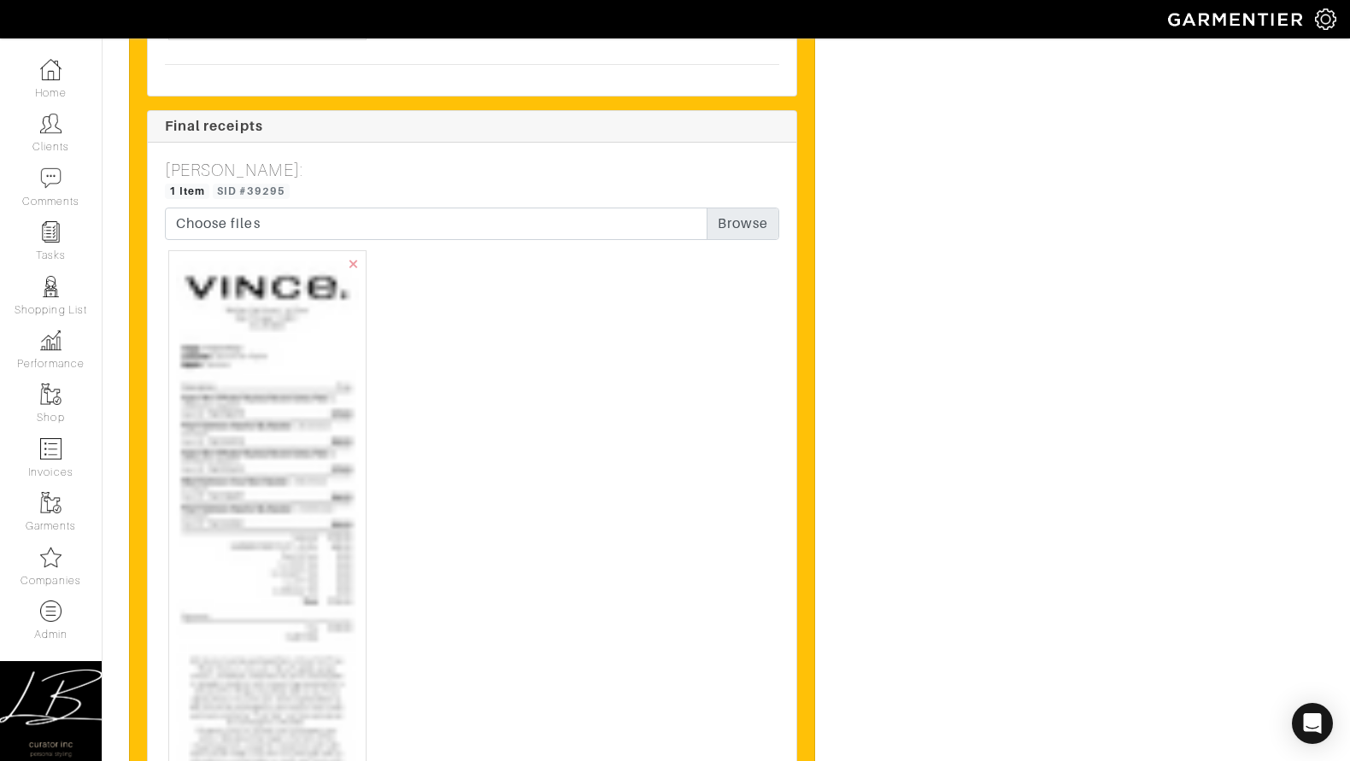
click at [289, 349] on img at bounding box center [267, 714] width 183 height 913
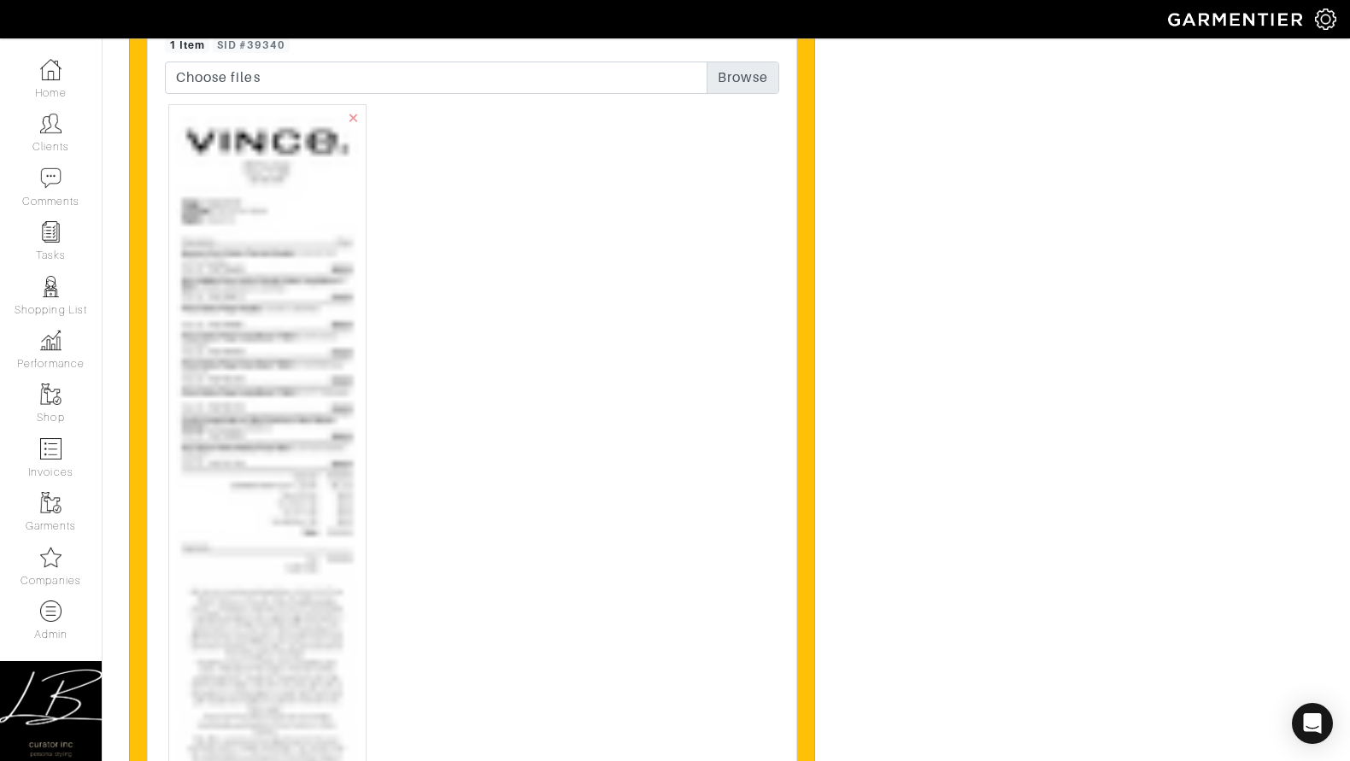
scroll to position [6297, 0]
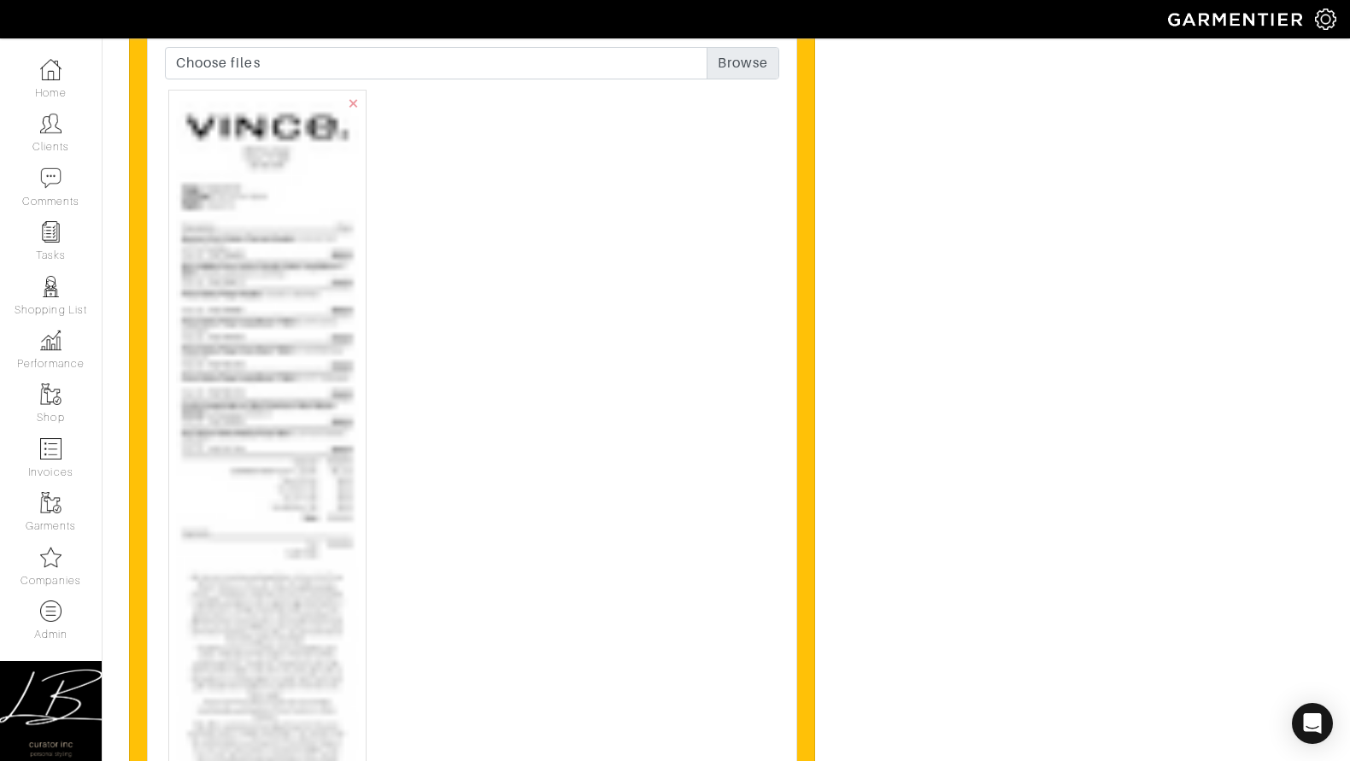
click at [283, 358] on img at bounding box center [267, 634] width 183 height 1074
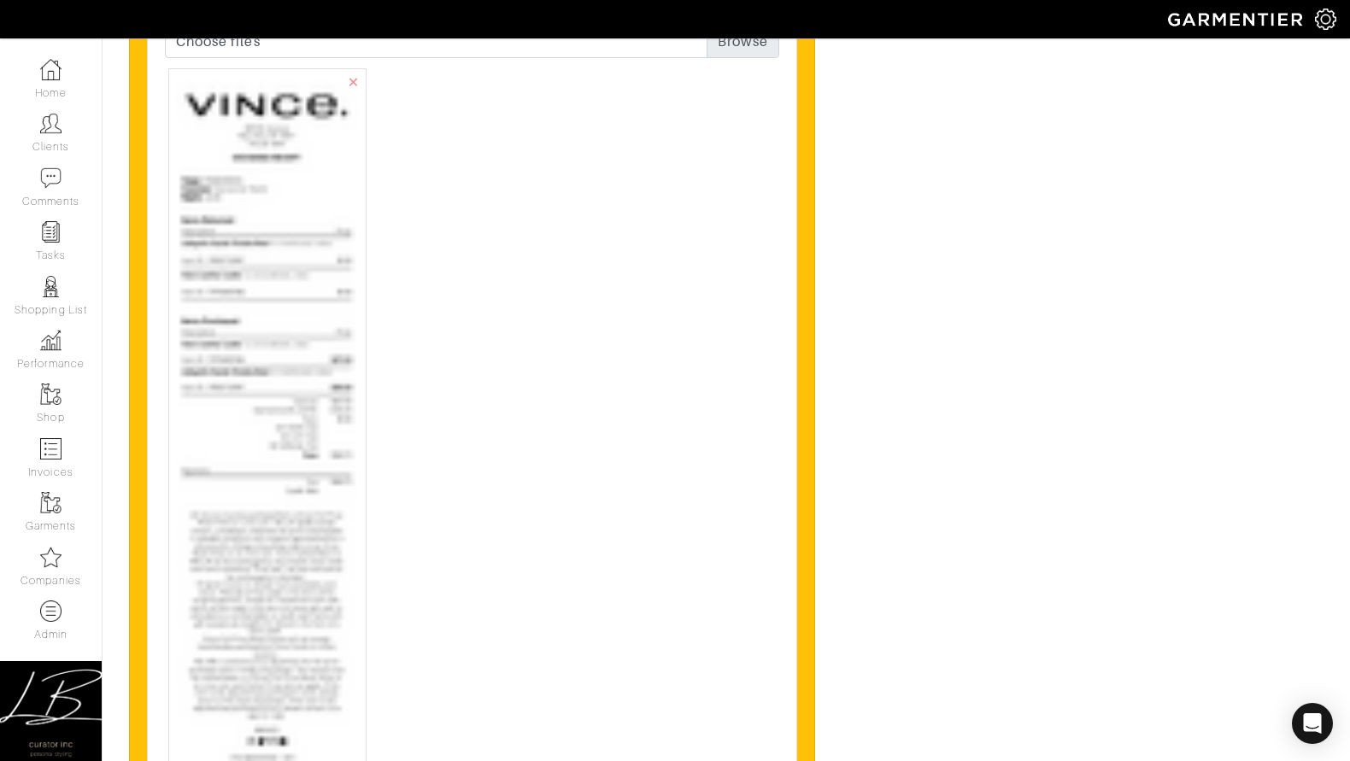
scroll to position [3458, 0]
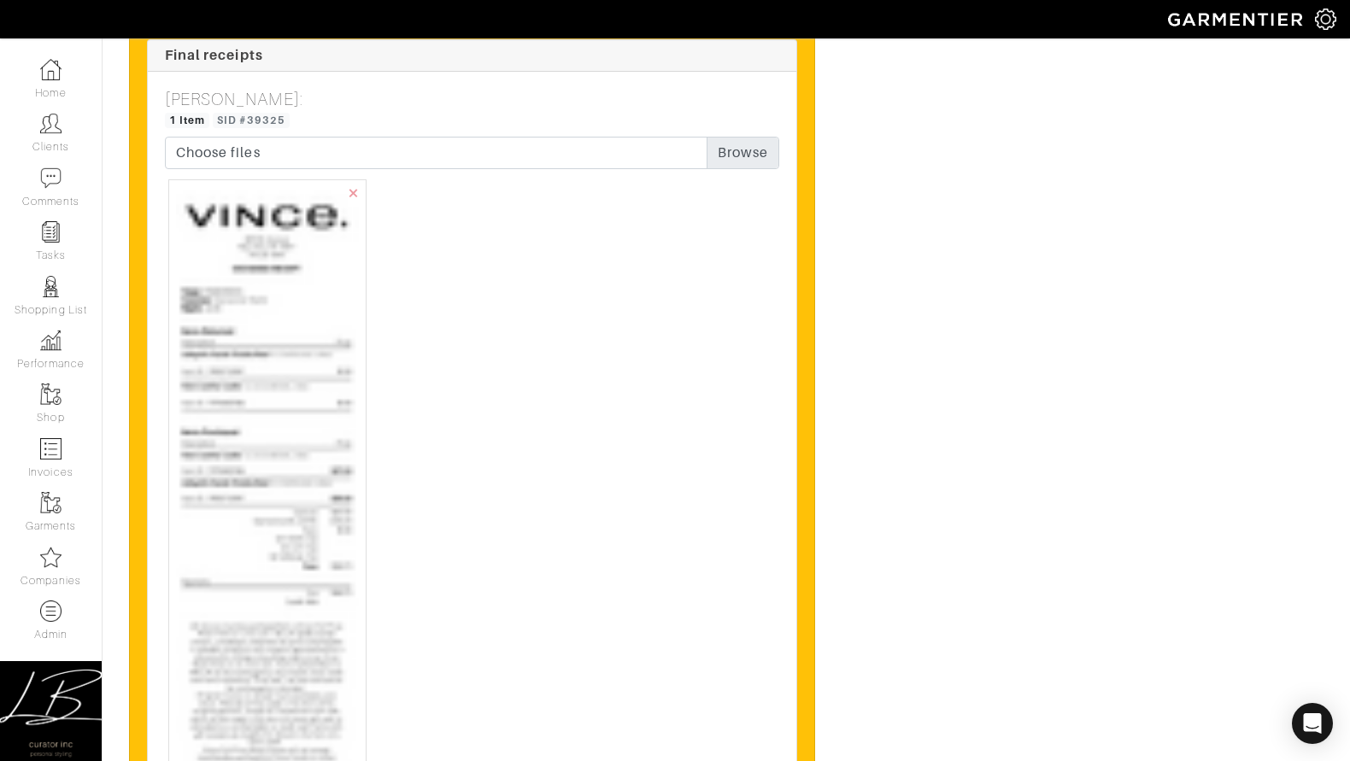
click at [284, 309] on img at bounding box center [267, 621] width 183 height 869
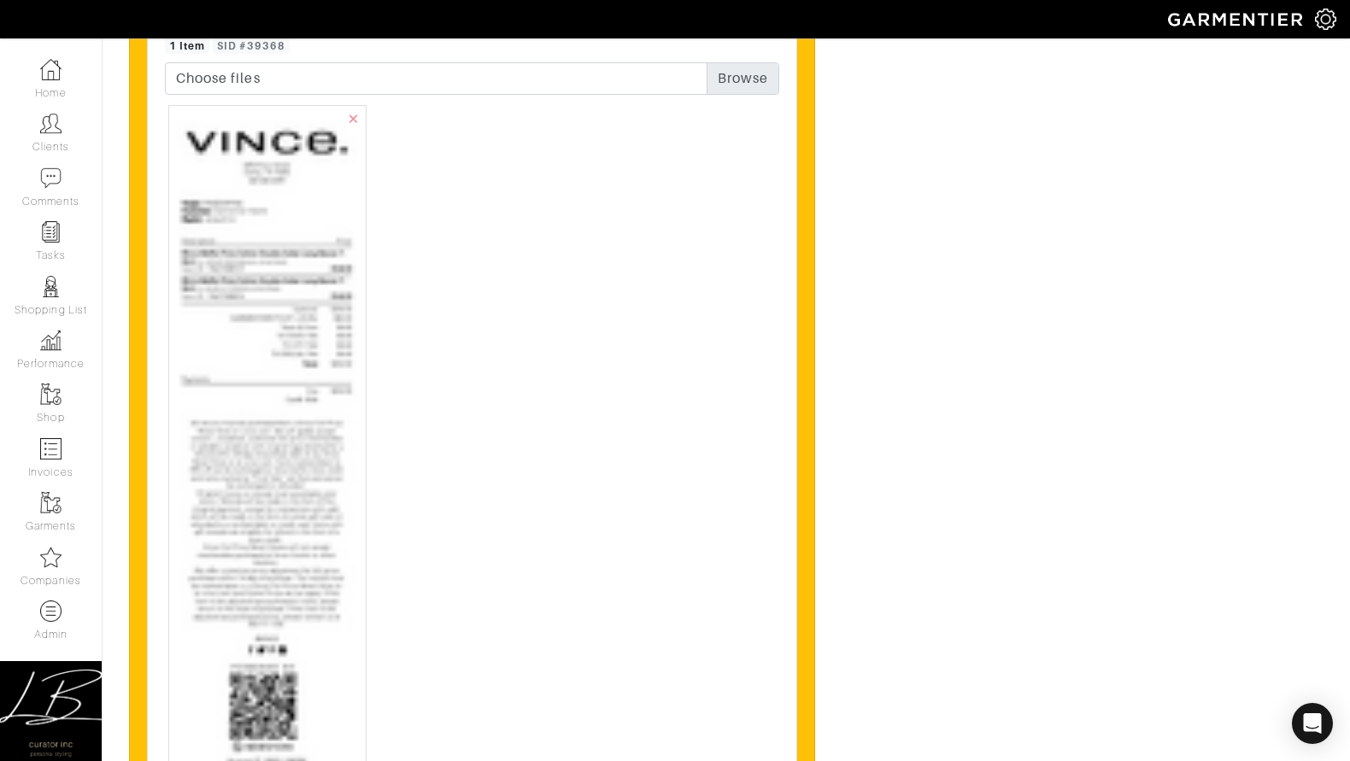
scroll to position [7012, 0]
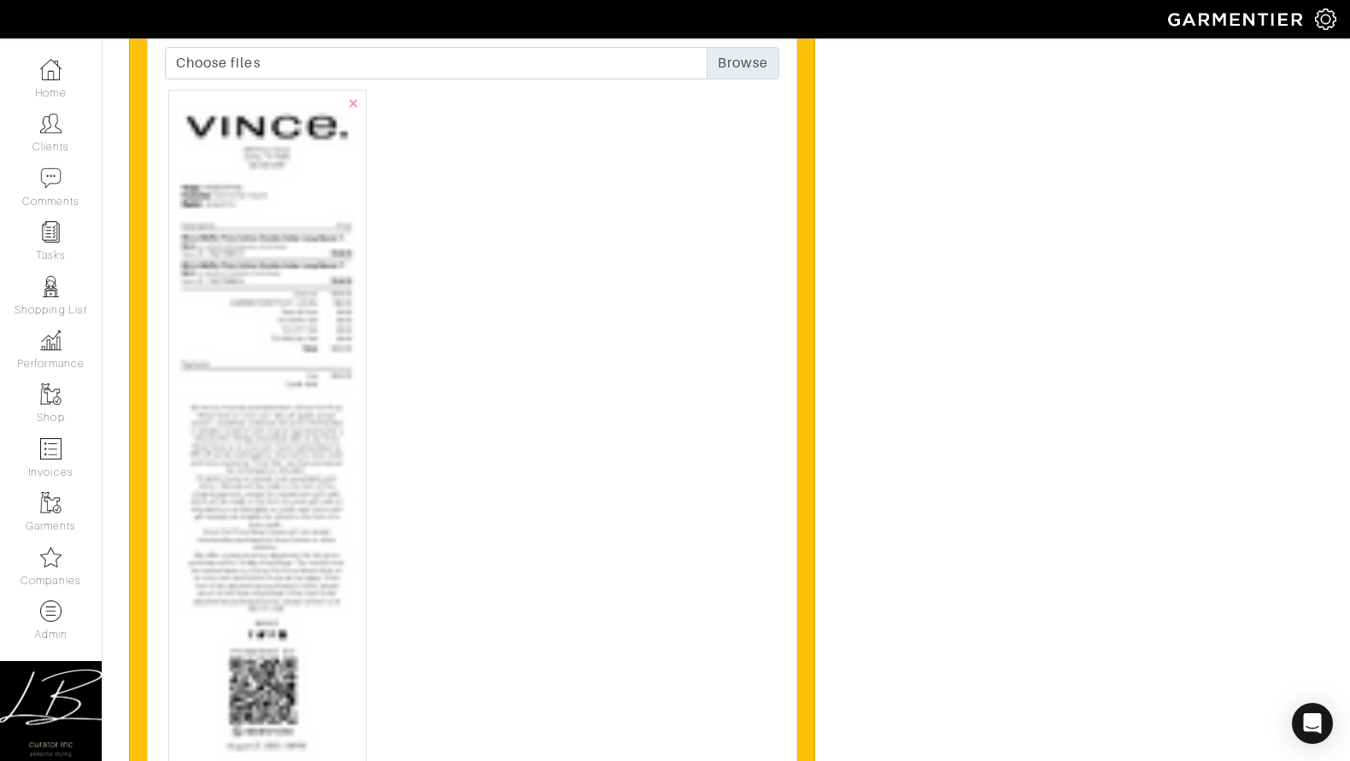
click at [283, 361] on img at bounding box center [267, 477] width 183 height 761
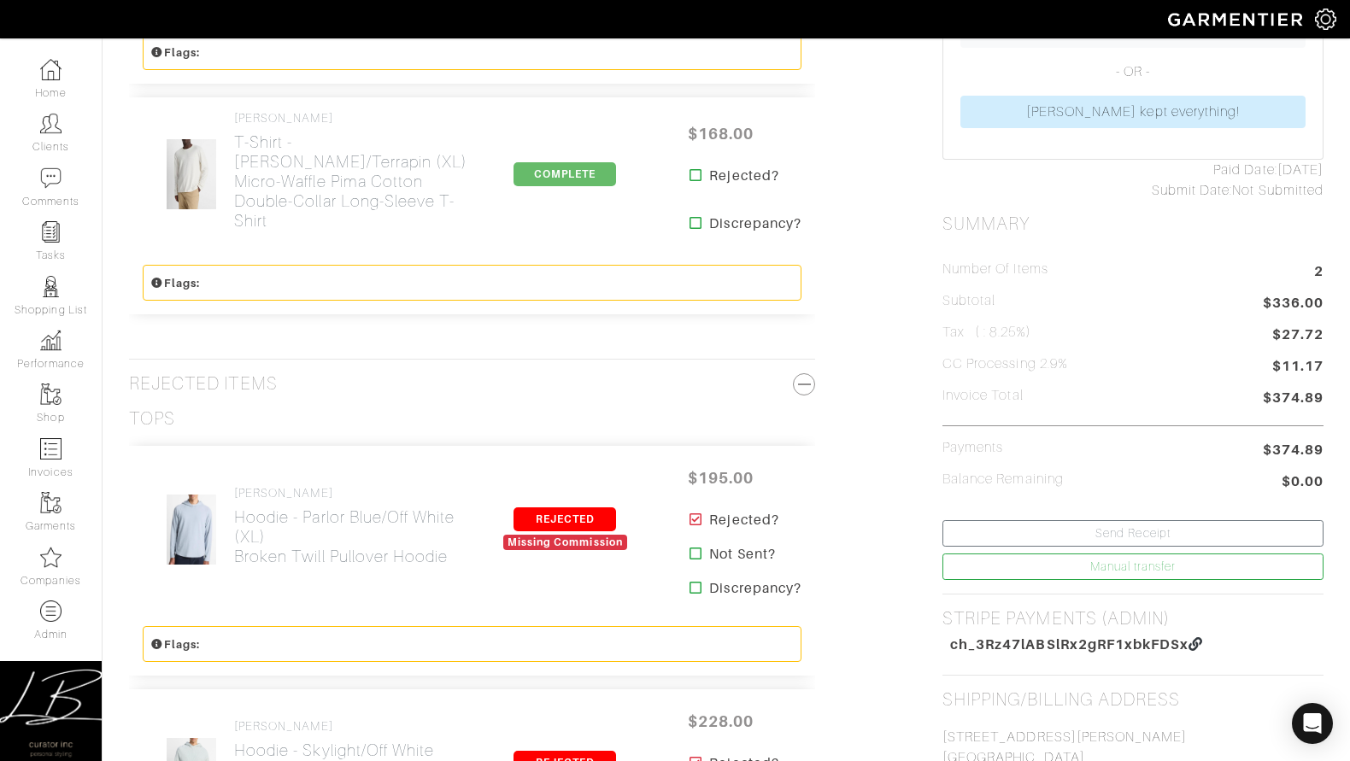
scroll to position [0, 0]
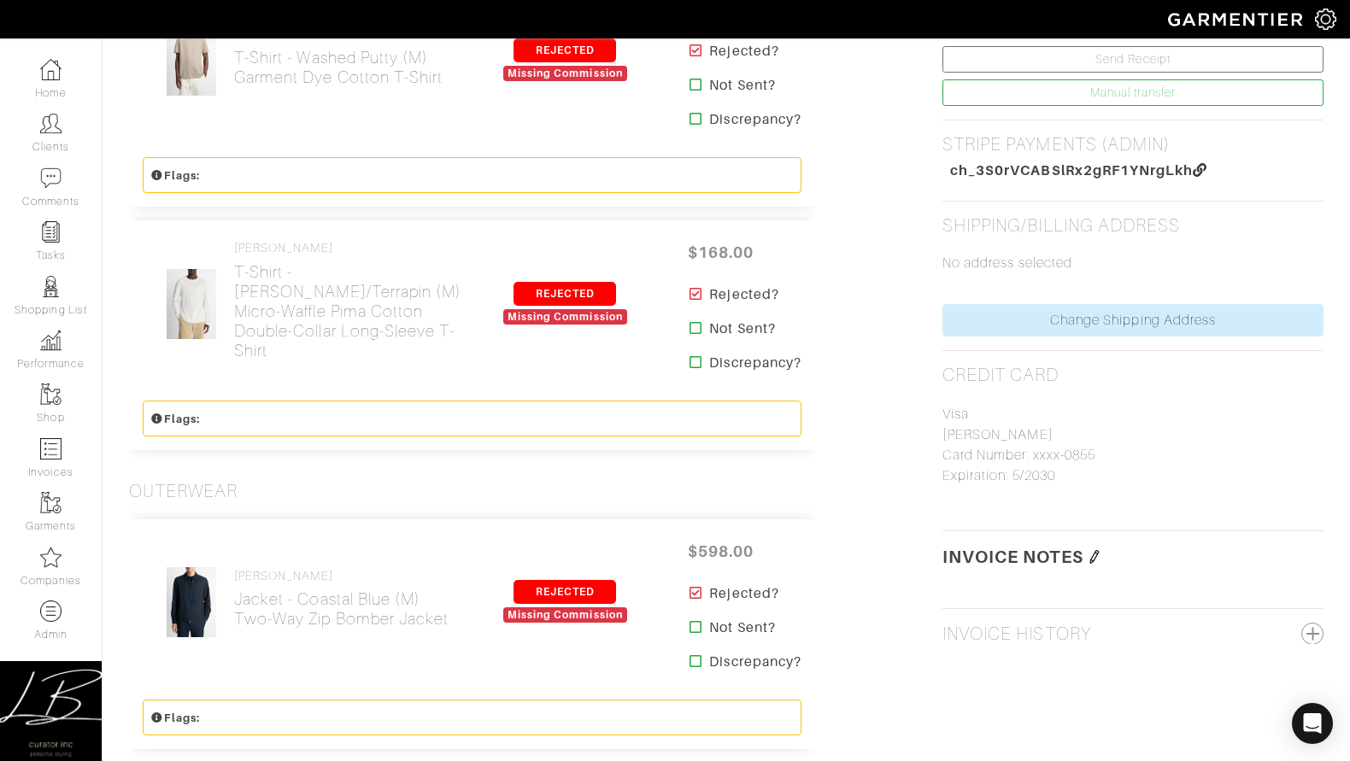
scroll to position [1751, 0]
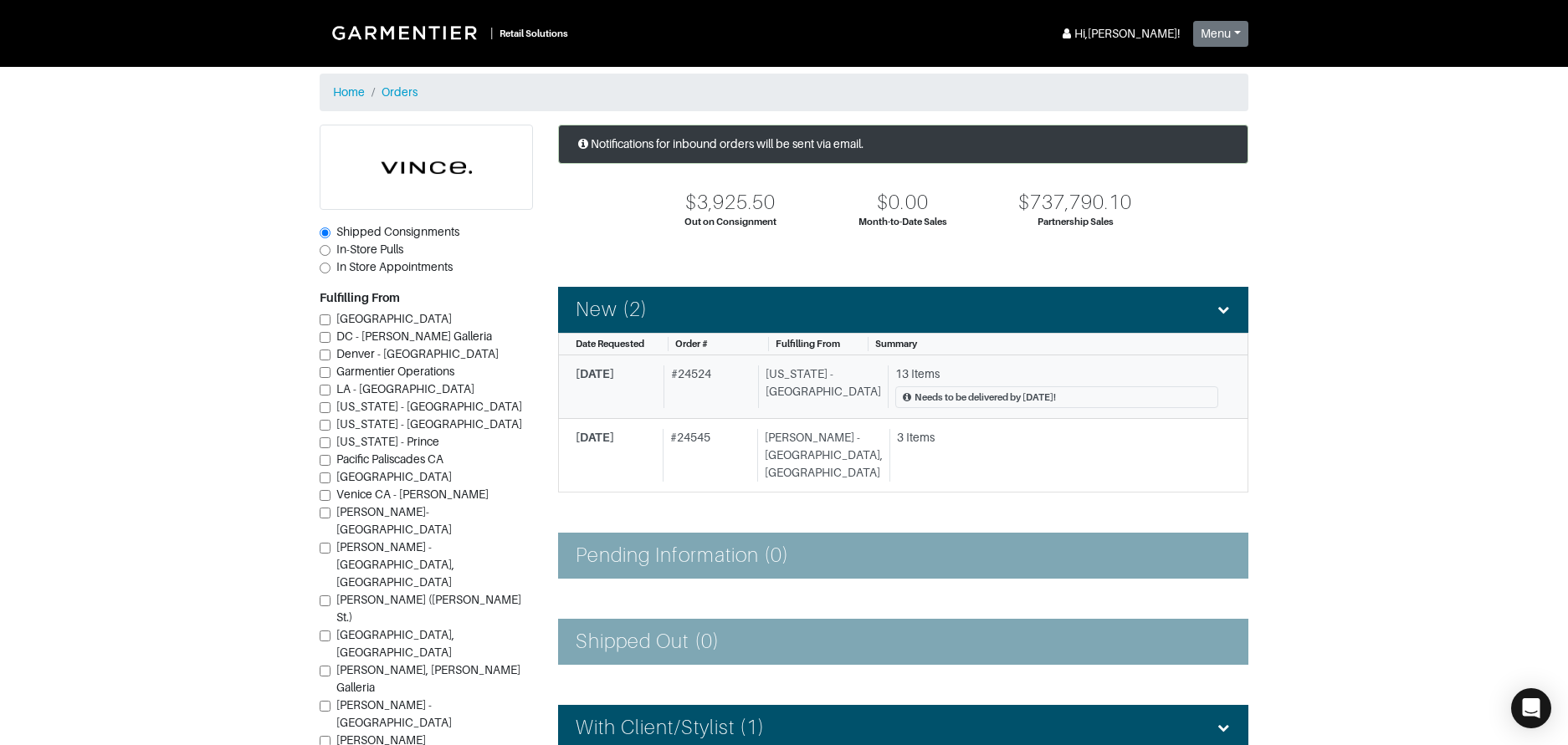
click at [784, 396] on div "[US_STATE] - [GEOGRAPHIC_DATA]" at bounding box center [820, 387] width 123 height 43
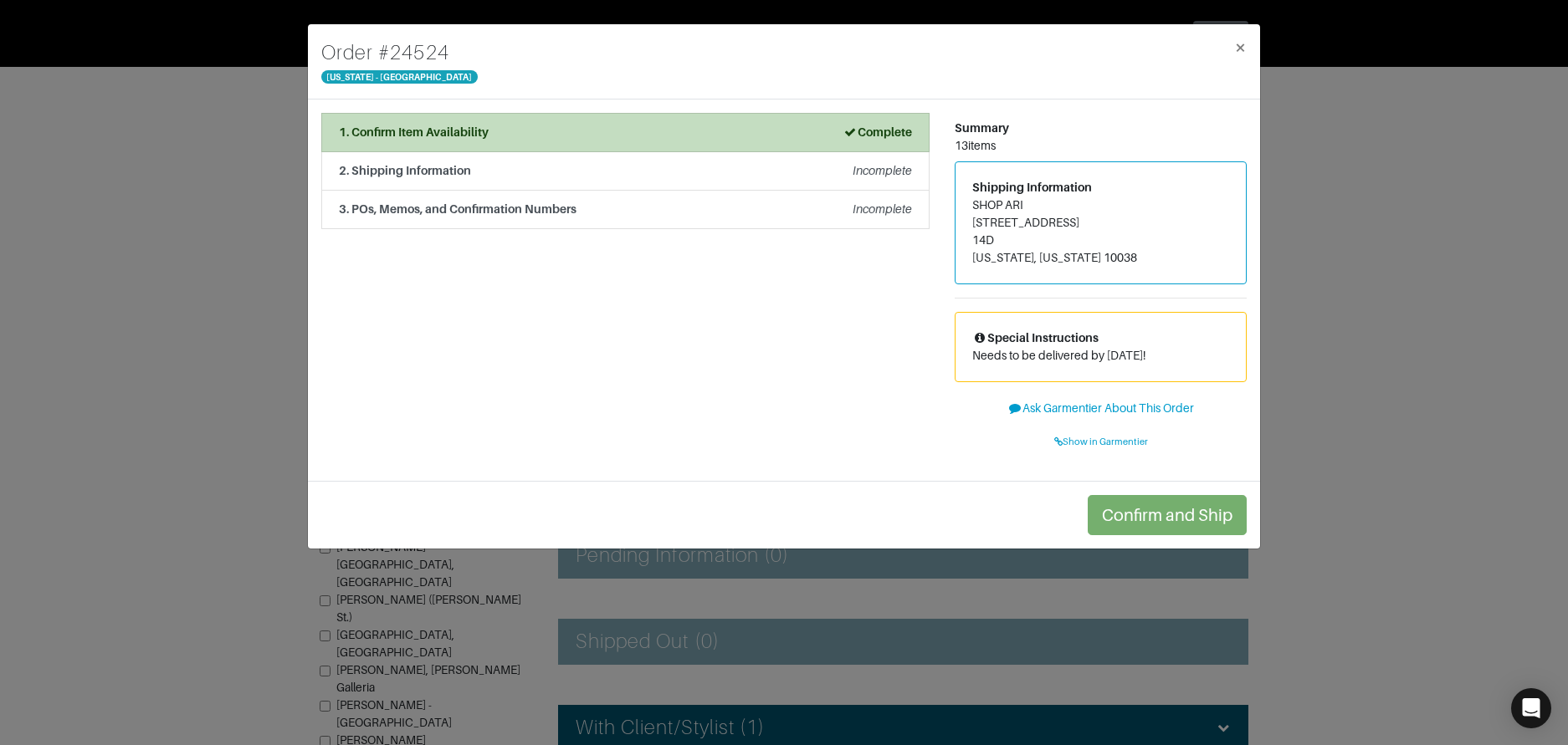
drag, startPoint x: 597, startPoint y: 135, endPoint x: 598, endPoint y: 273, distance: 138.0
click at [597, 135] on div "1. Confirm Item Availability Complete" at bounding box center [625, 132] width 573 height 18
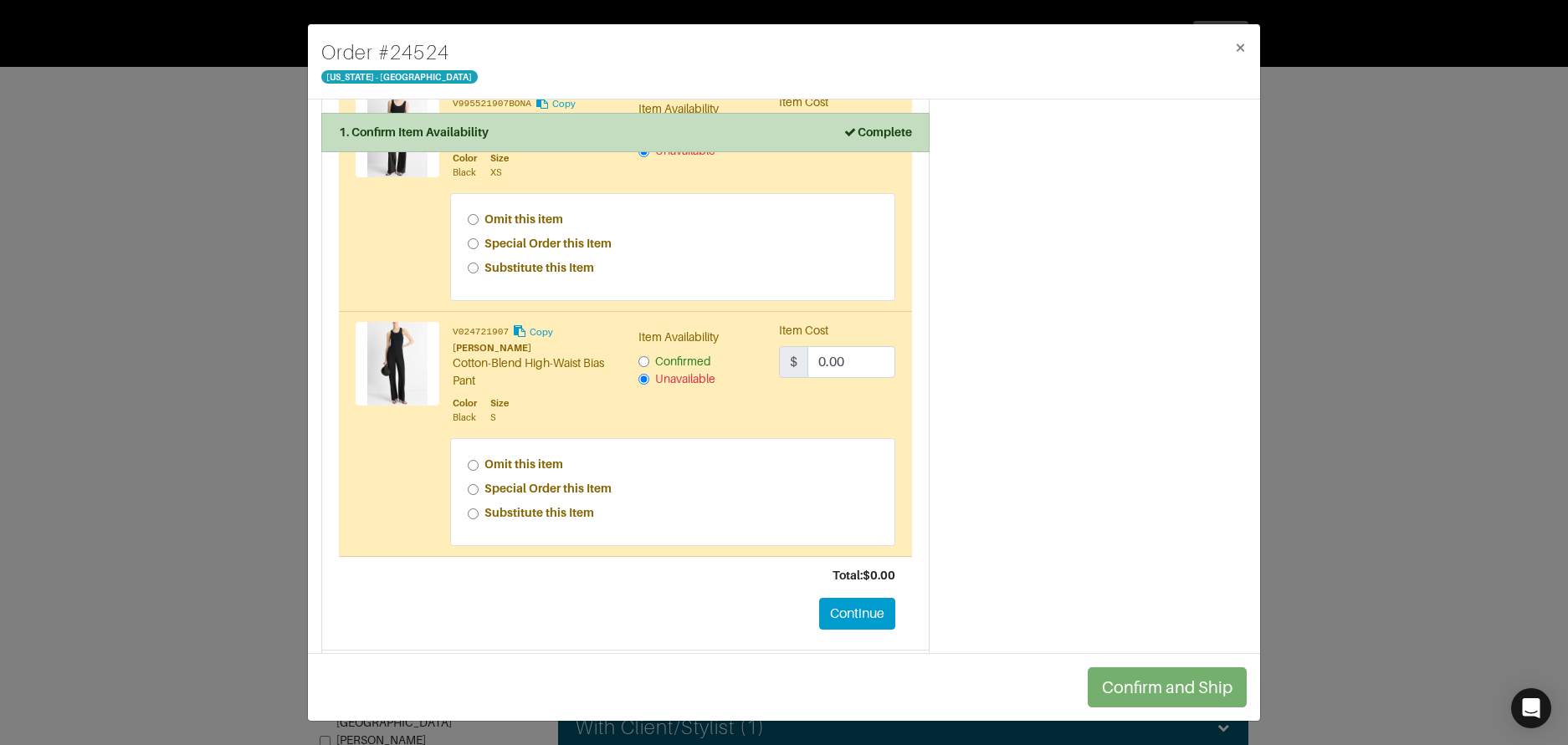
scroll to position [1881, 0]
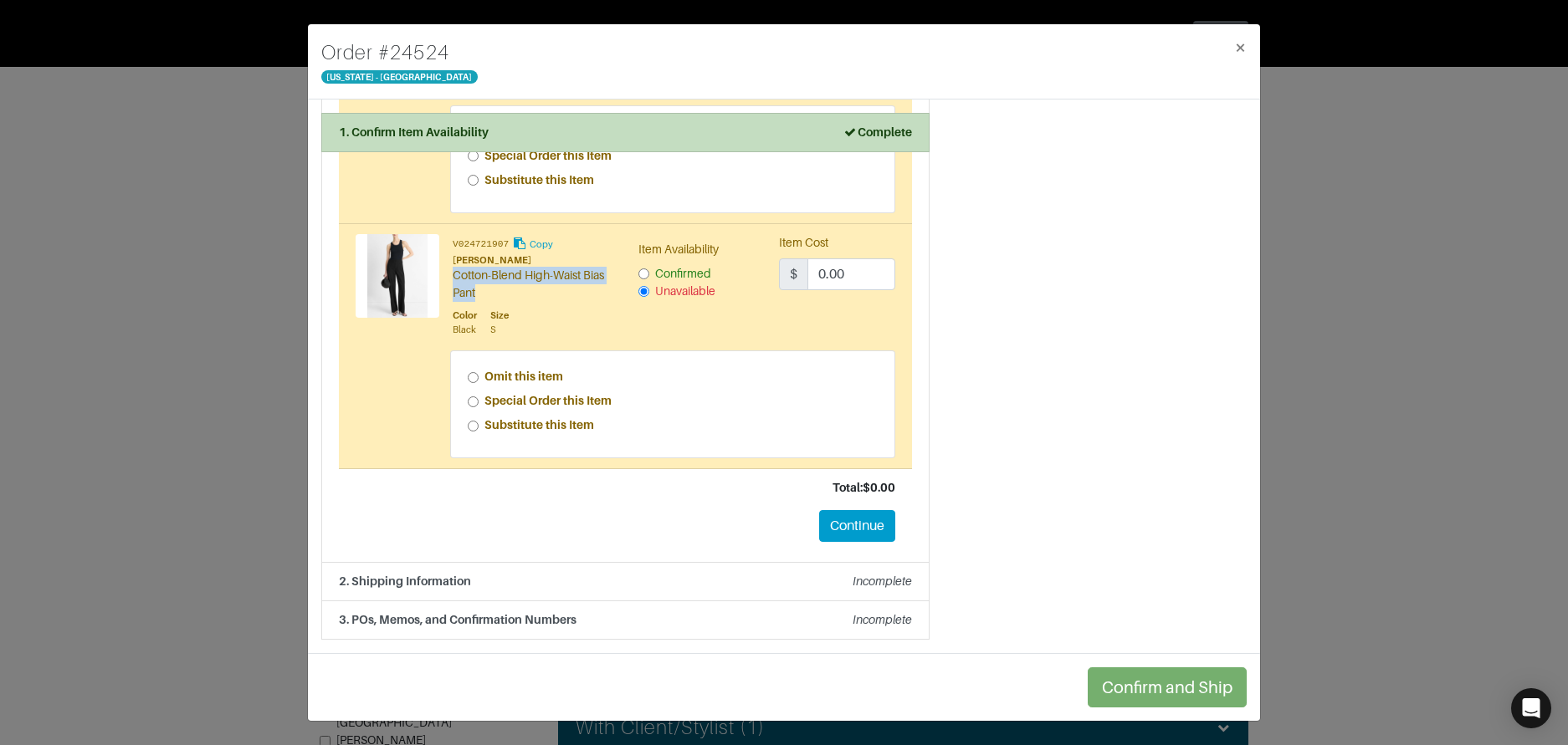
drag, startPoint x: 454, startPoint y: 274, endPoint x: 500, endPoint y: 300, distance: 52.8
click at [501, 300] on div "Cotton-Blend High-Waist Bias Pant" at bounding box center [533, 285] width 161 height 35
copy div "Cotton-Blend High-Waist Bias Pant"
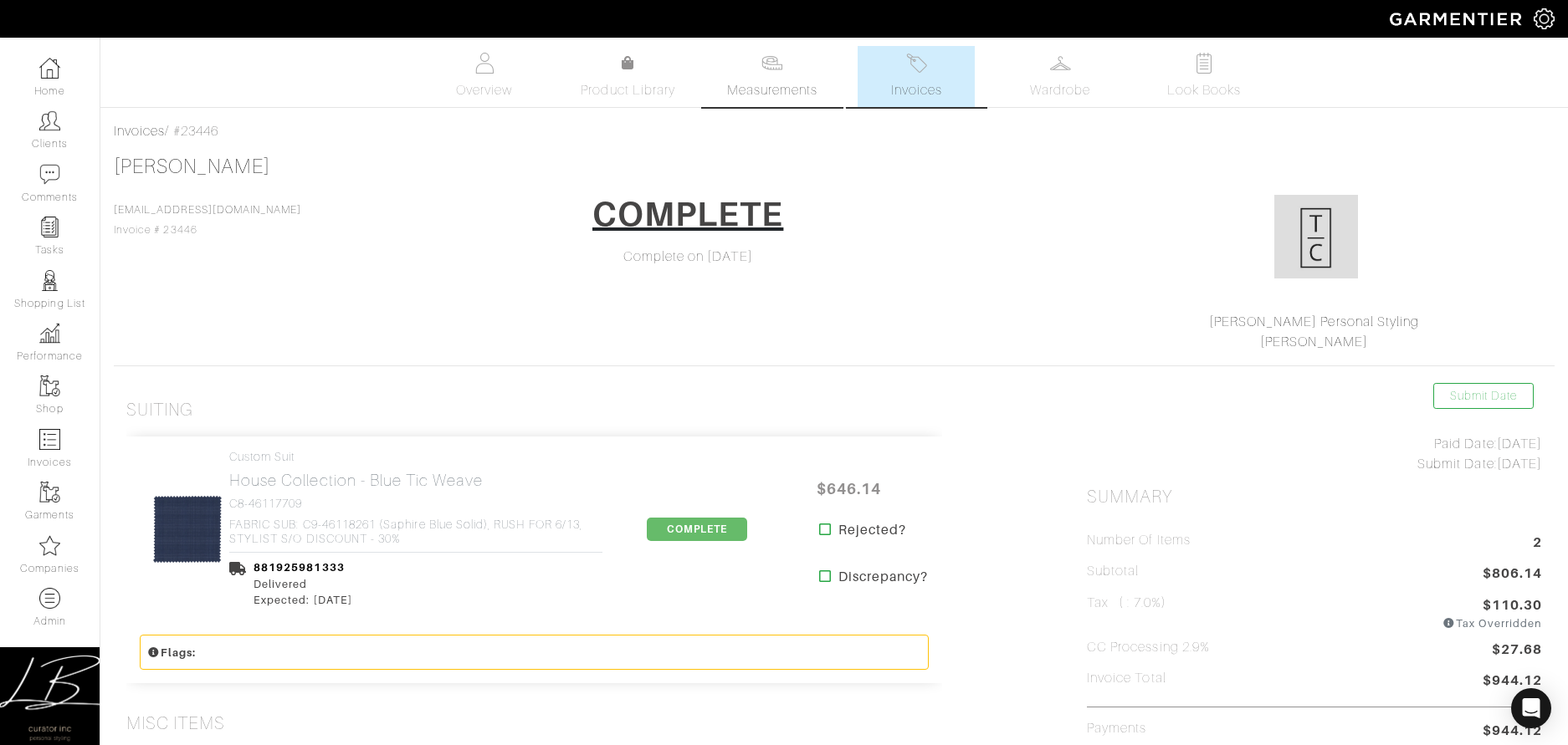
click at [759, 77] on link "Measurements" at bounding box center [773, 76] width 118 height 61
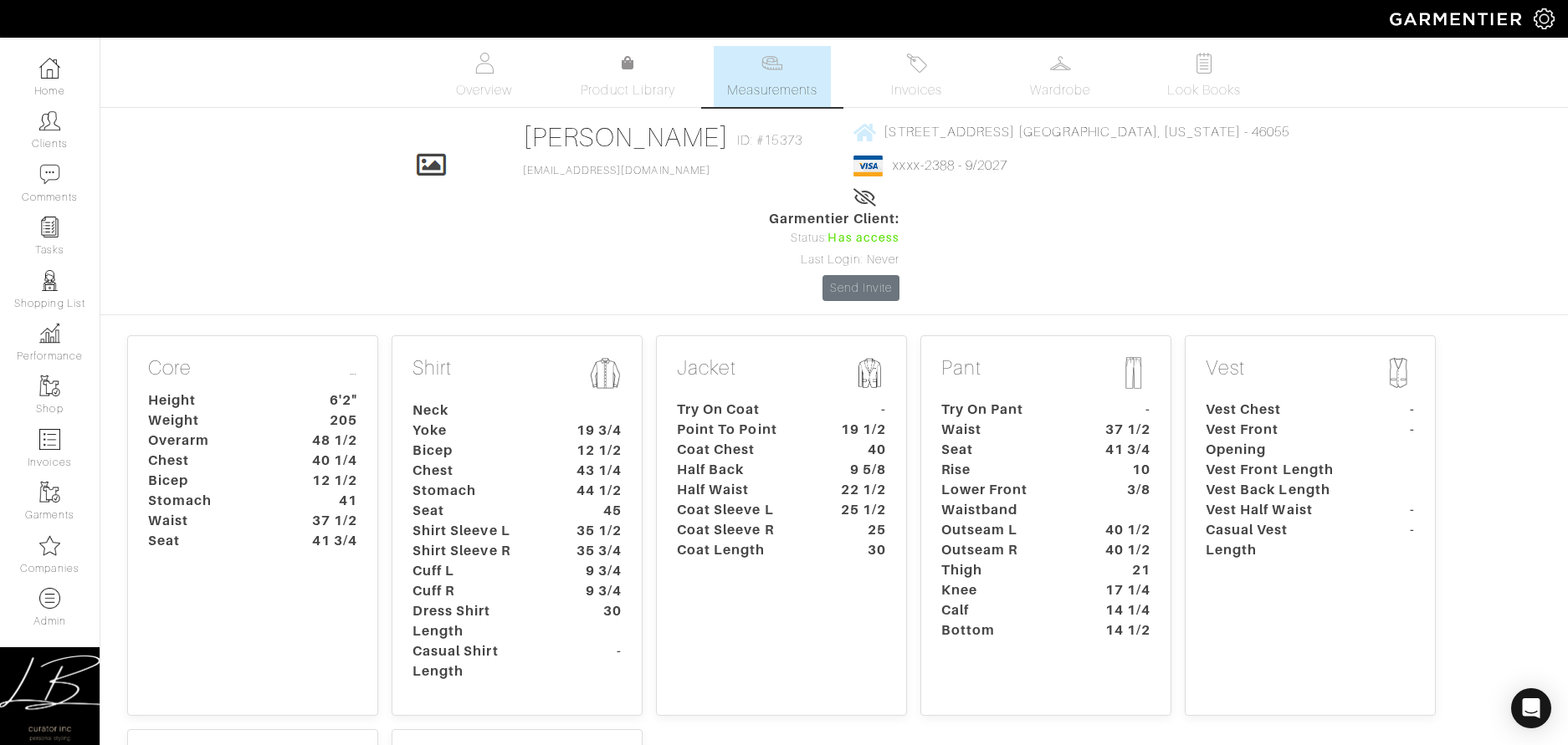
click at [710, 420] on dt "Point To Point" at bounding box center [743, 430] width 157 height 21
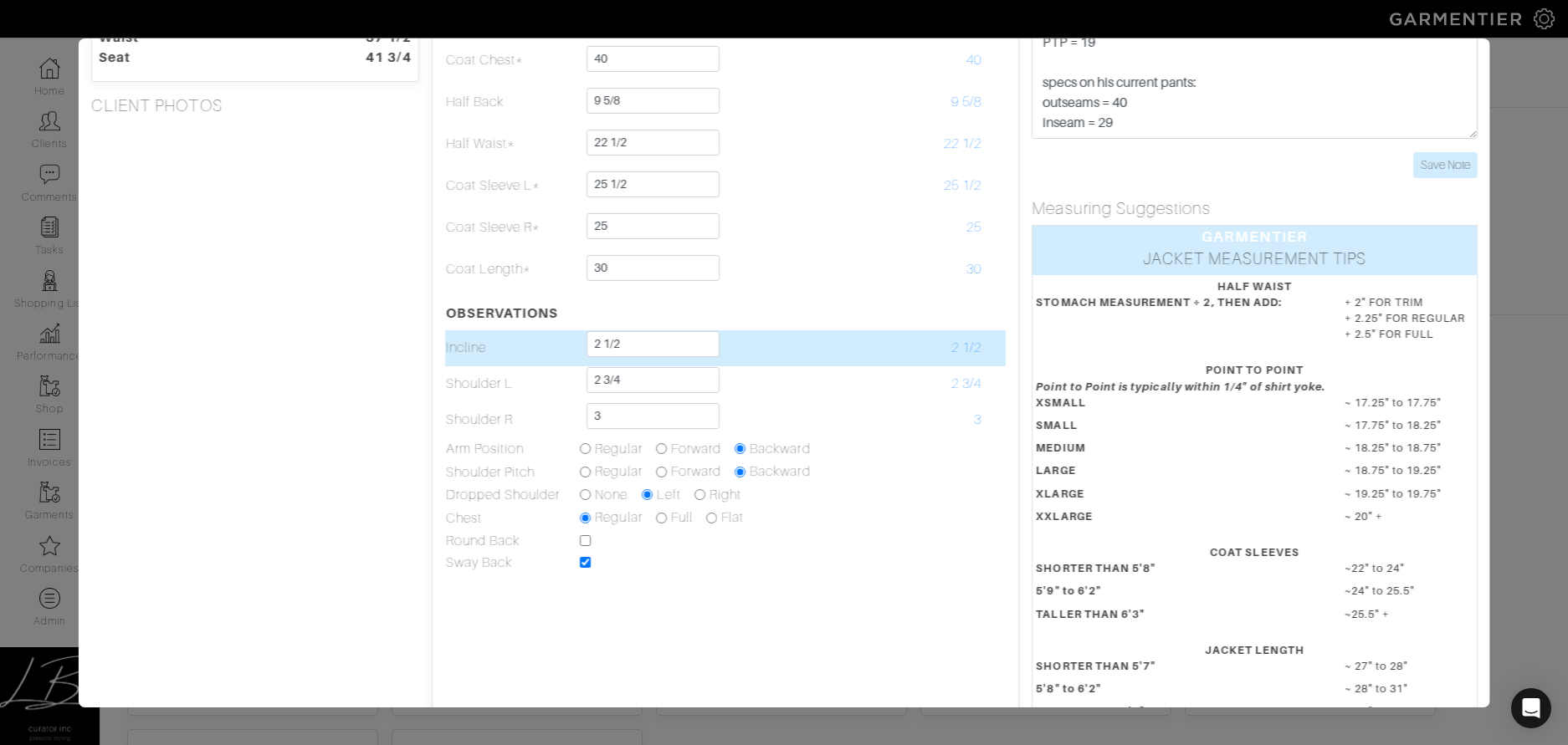
scroll to position [203, 0]
